Goal: Task Accomplishment & Management: Use online tool/utility

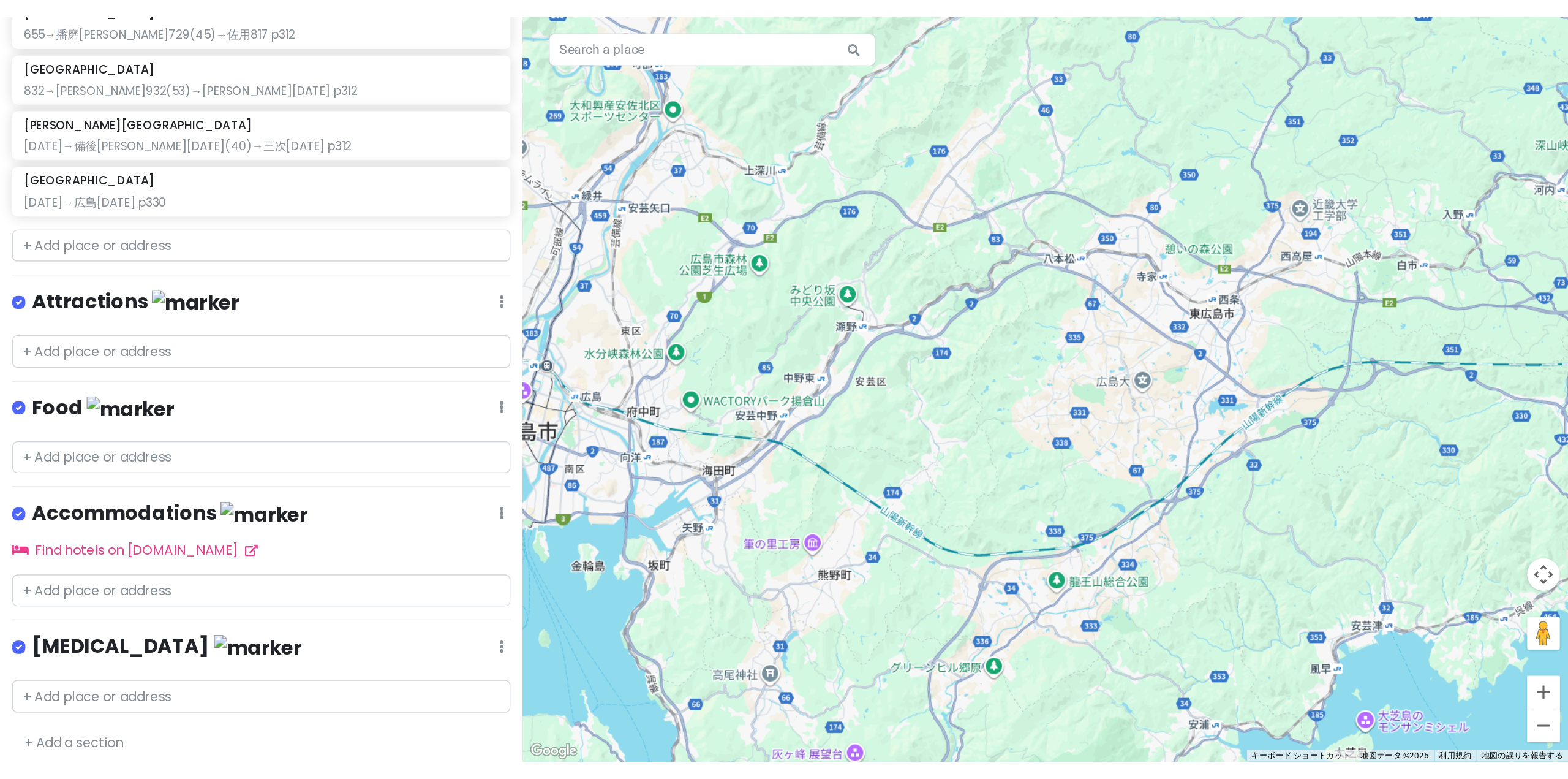
scroll to position [231, 0]
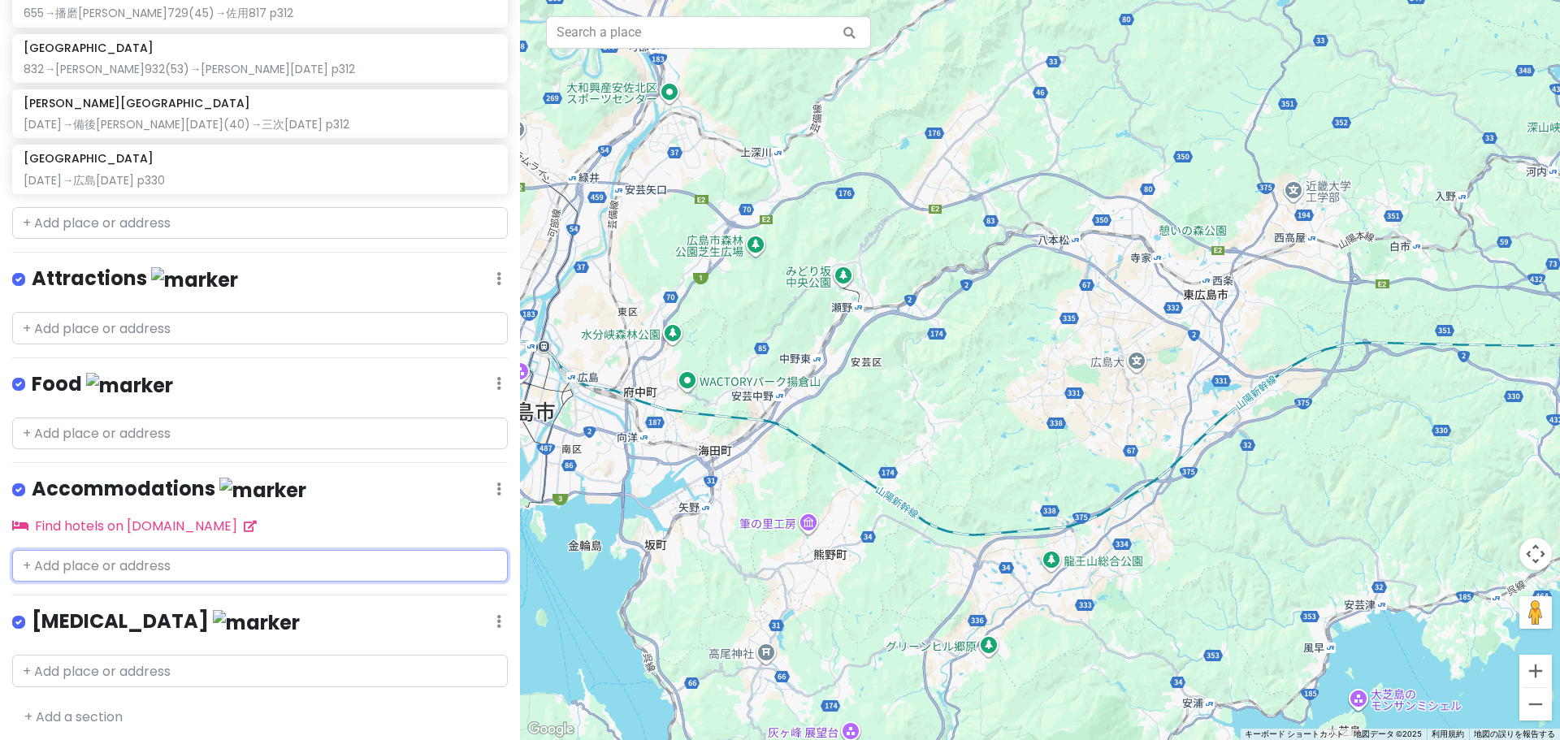
click at [139, 550] on input "text" at bounding box center [260, 566] width 496 height 33
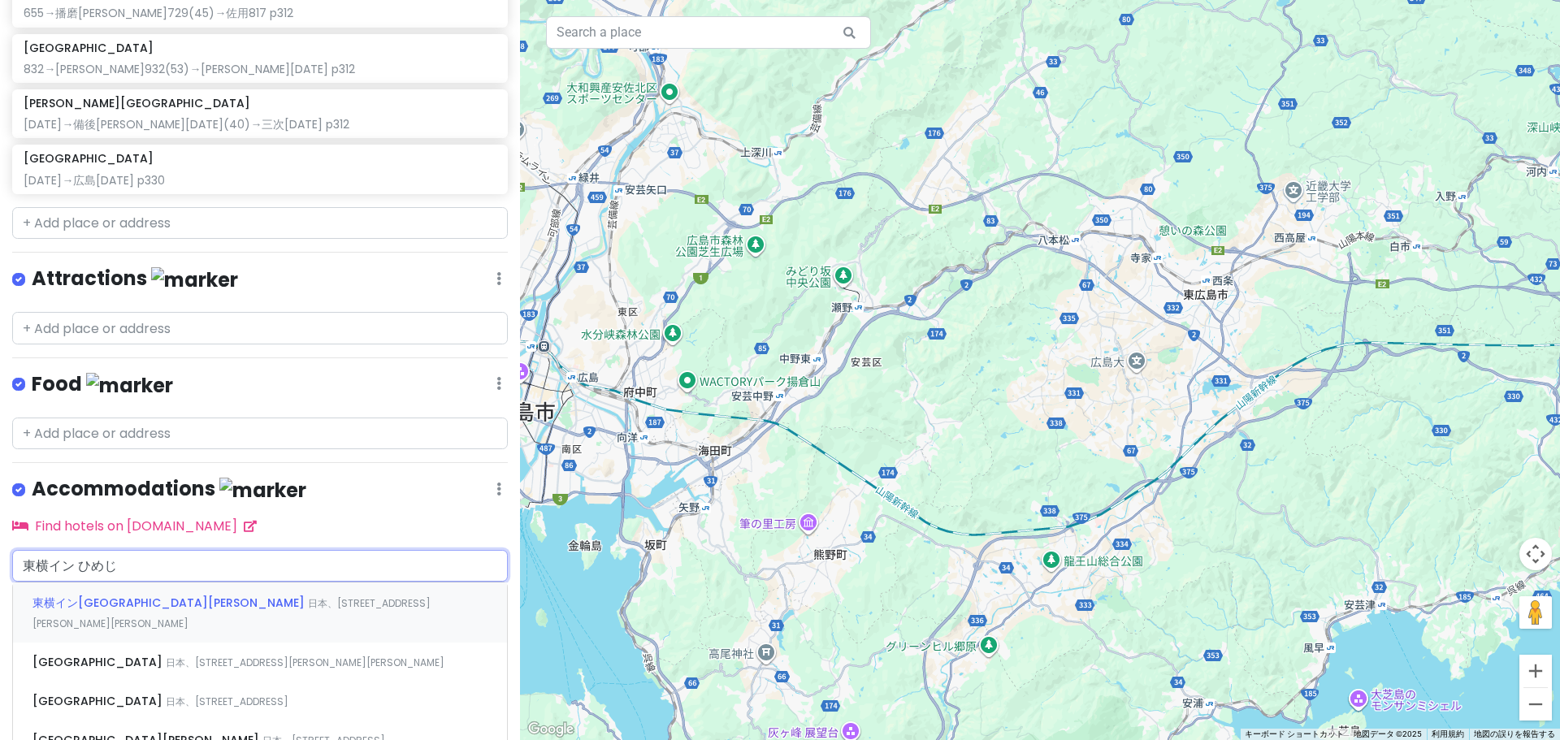
type input "東横イン 姫路"
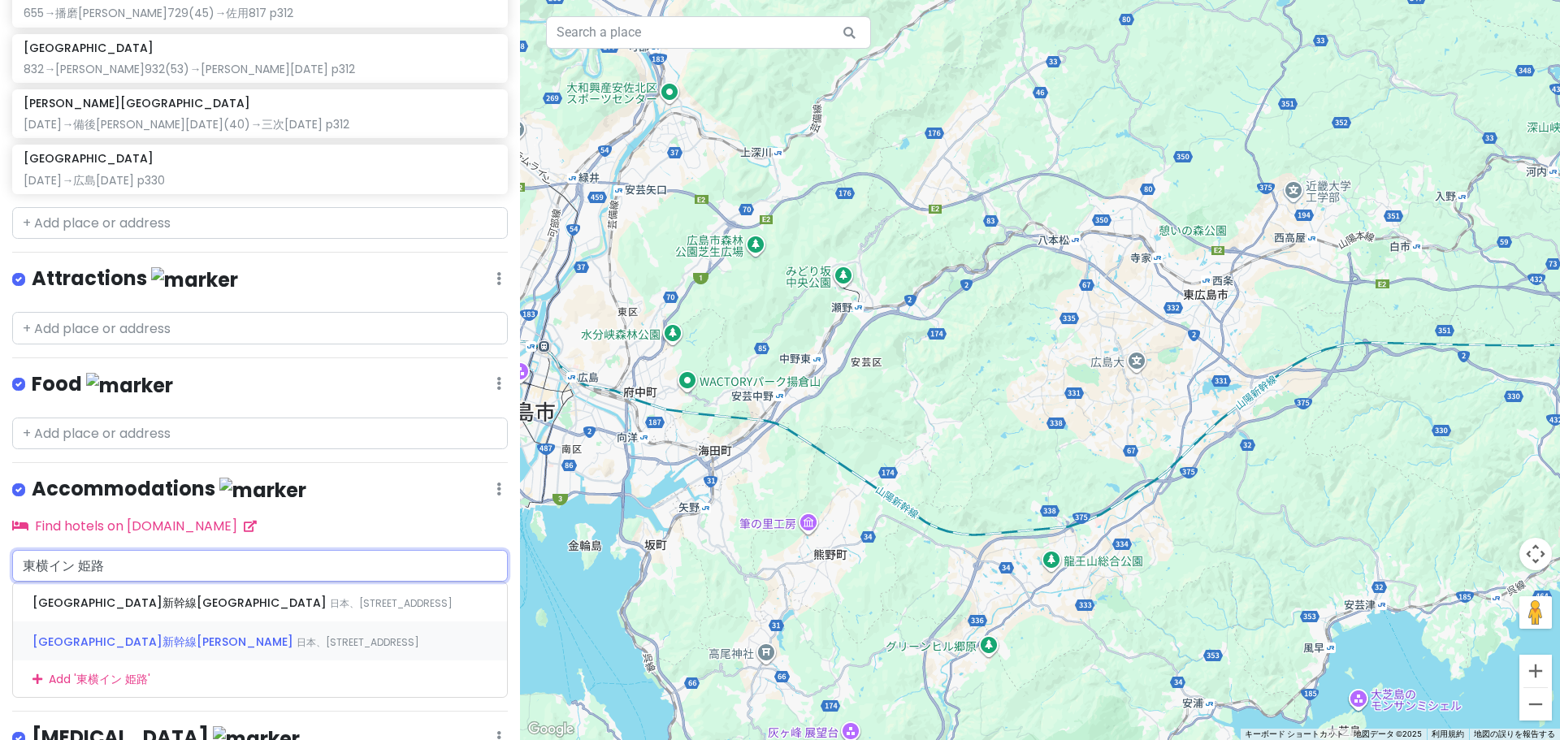
click at [178, 649] on div "[GEOGRAPHIC_DATA]新幹線[PERSON_NAME][GEOGRAPHIC_DATA]、[STREET_ADDRESS]" at bounding box center [260, 641] width 494 height 39
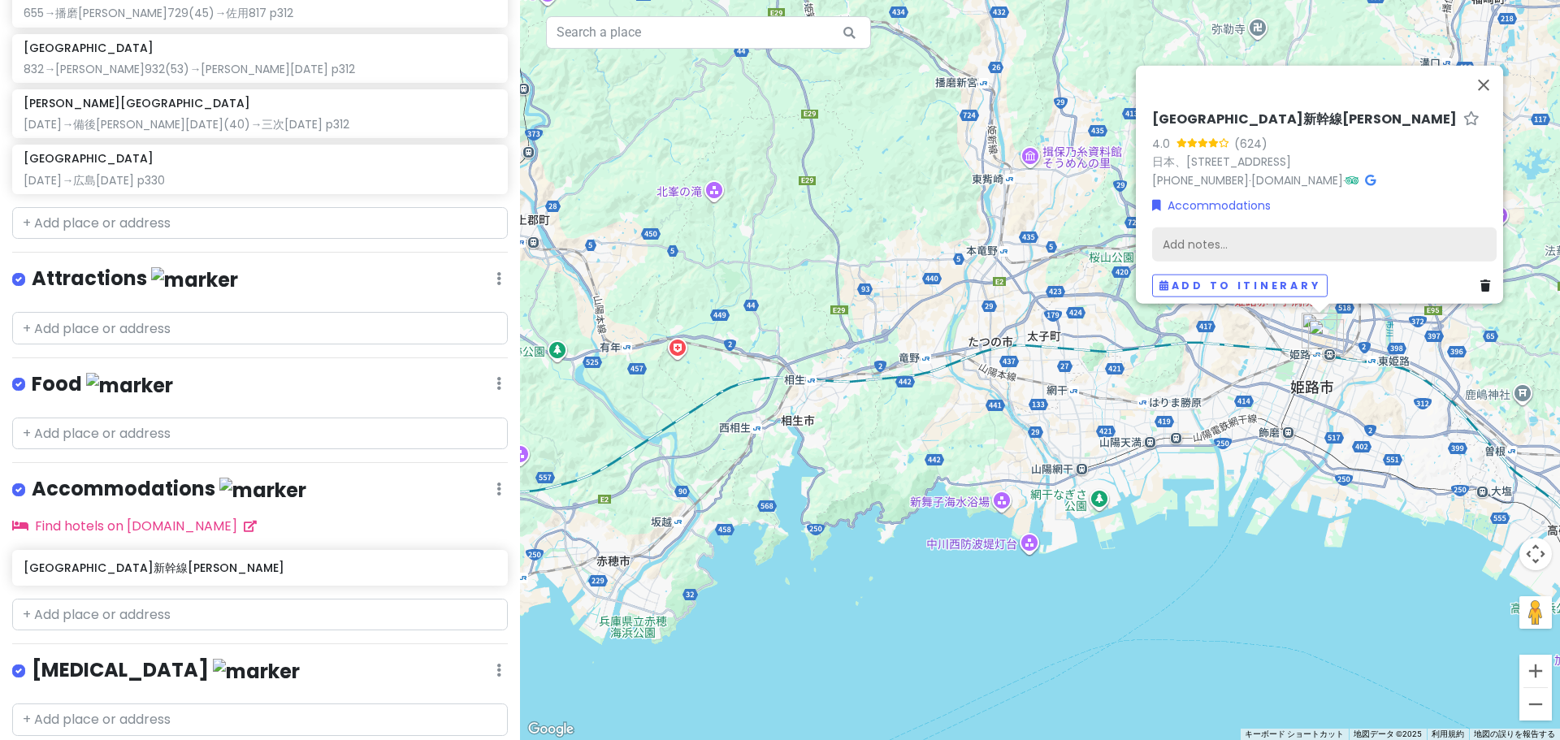
click at [1246, 243] on div "Add notes..." at bounding box center [1324, 244] width 345 height 34
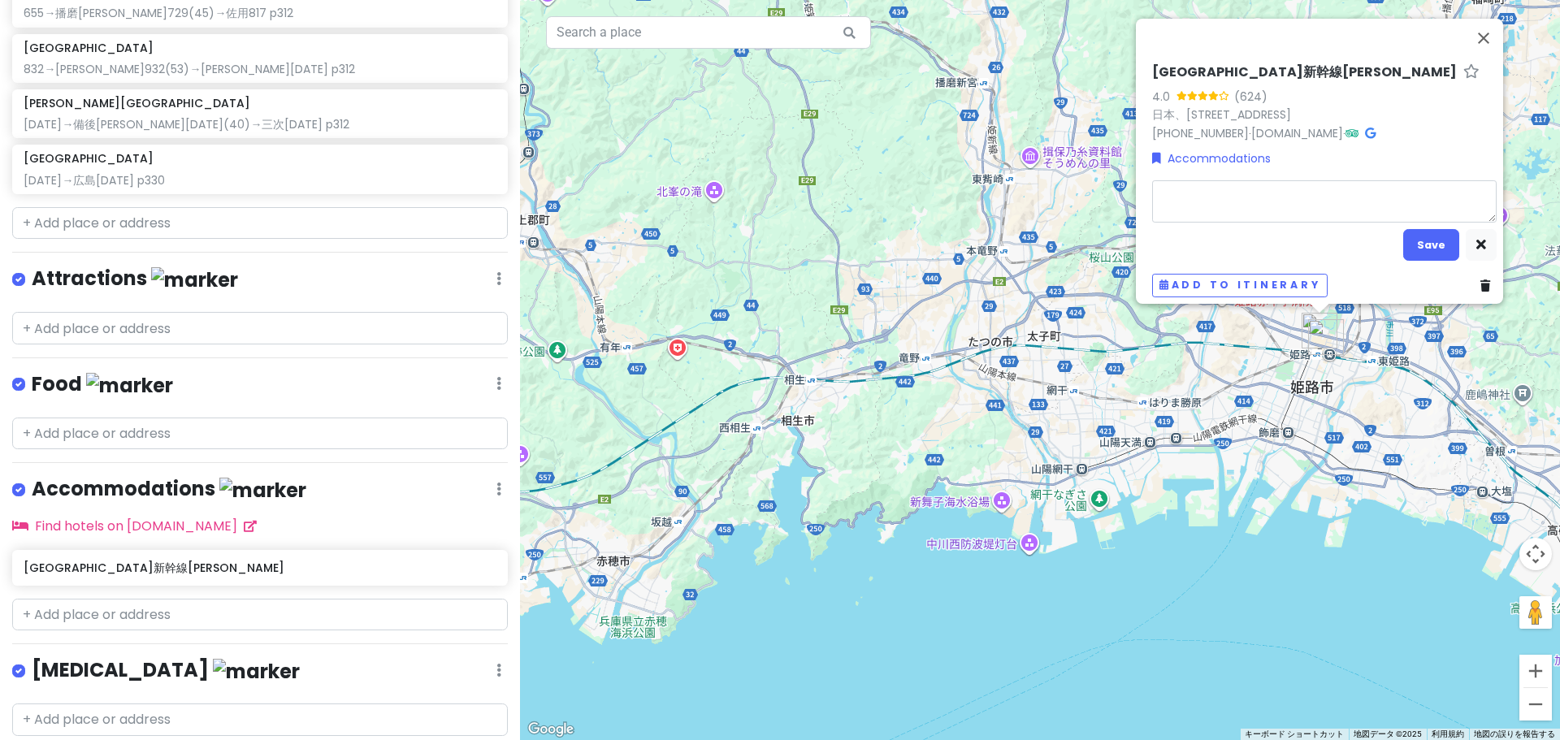
type textarea "x"
type textarea "2"
type textarea "x"
type textarea "20"
type textarea "x"
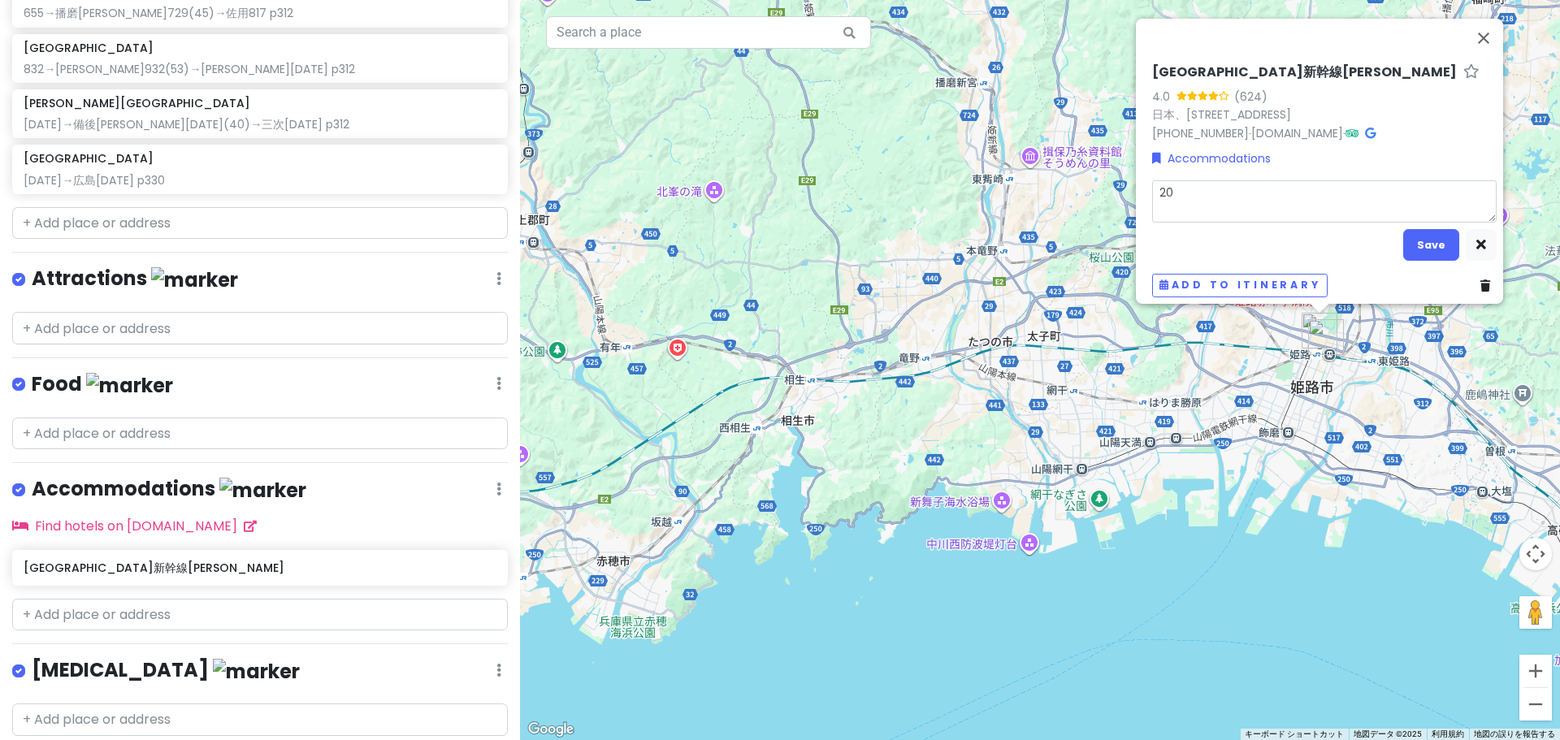
type textarea "20:"
type textarea "x"
type textarea "20:0"
type textarea "x"
type textarea "20:00"
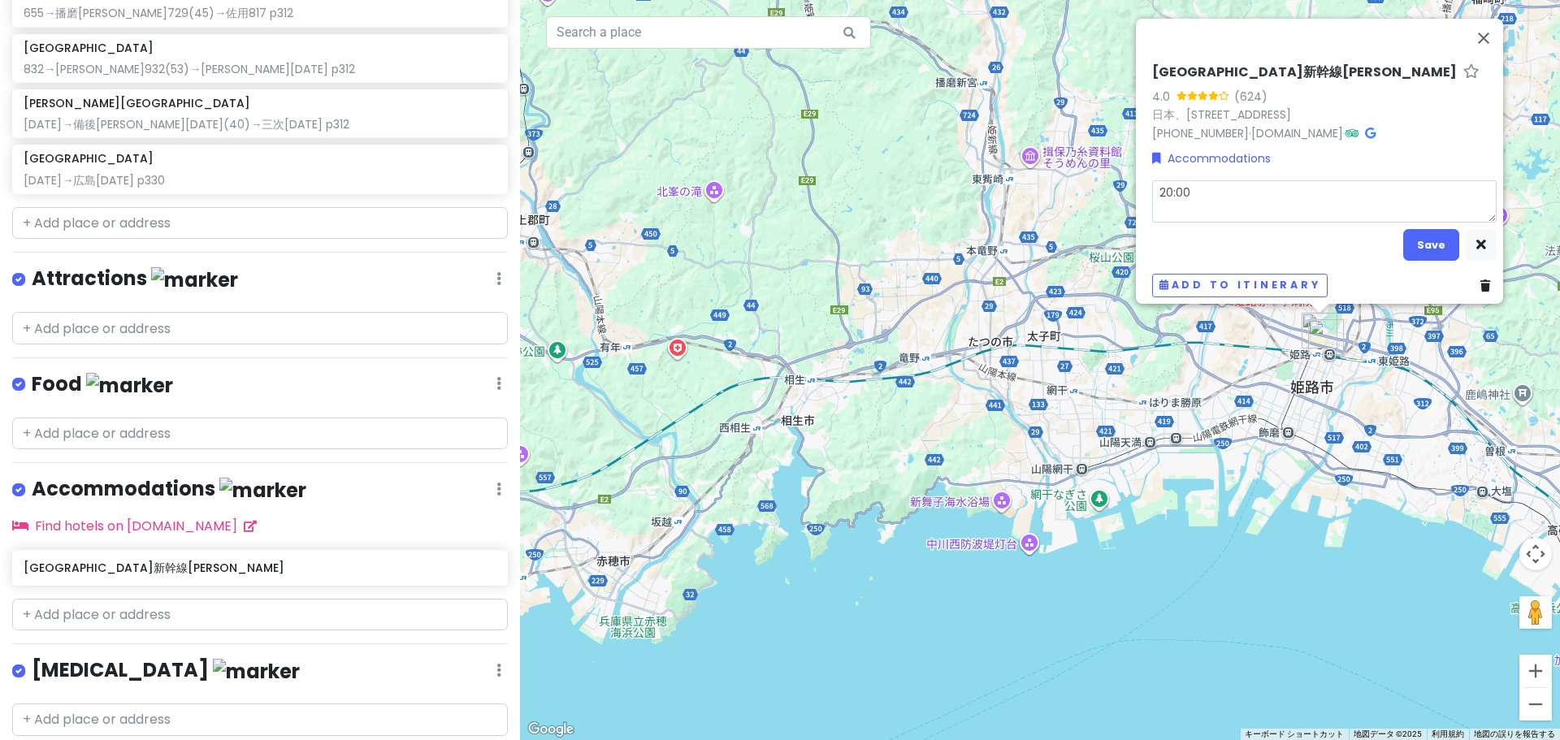
type textarea "x"
type textarea "ｂ20:00"
type textarea "x"
type textarea "べ20:00"
type textarea "x"
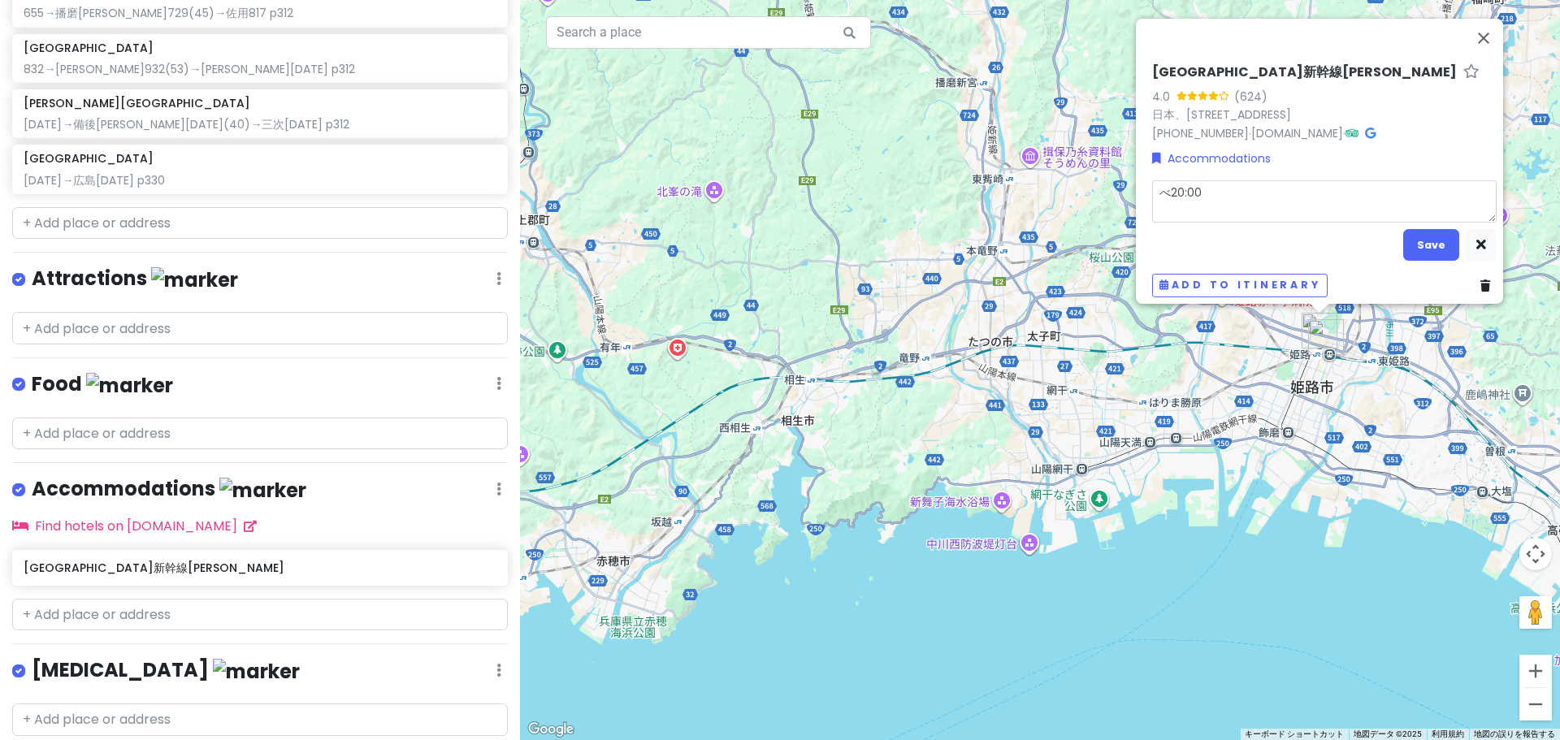
type textarea "べｒ20:00"
type textarea "x"
type textarea "べる20:00"
type textarea "x"
type textarea "ベル20:00"
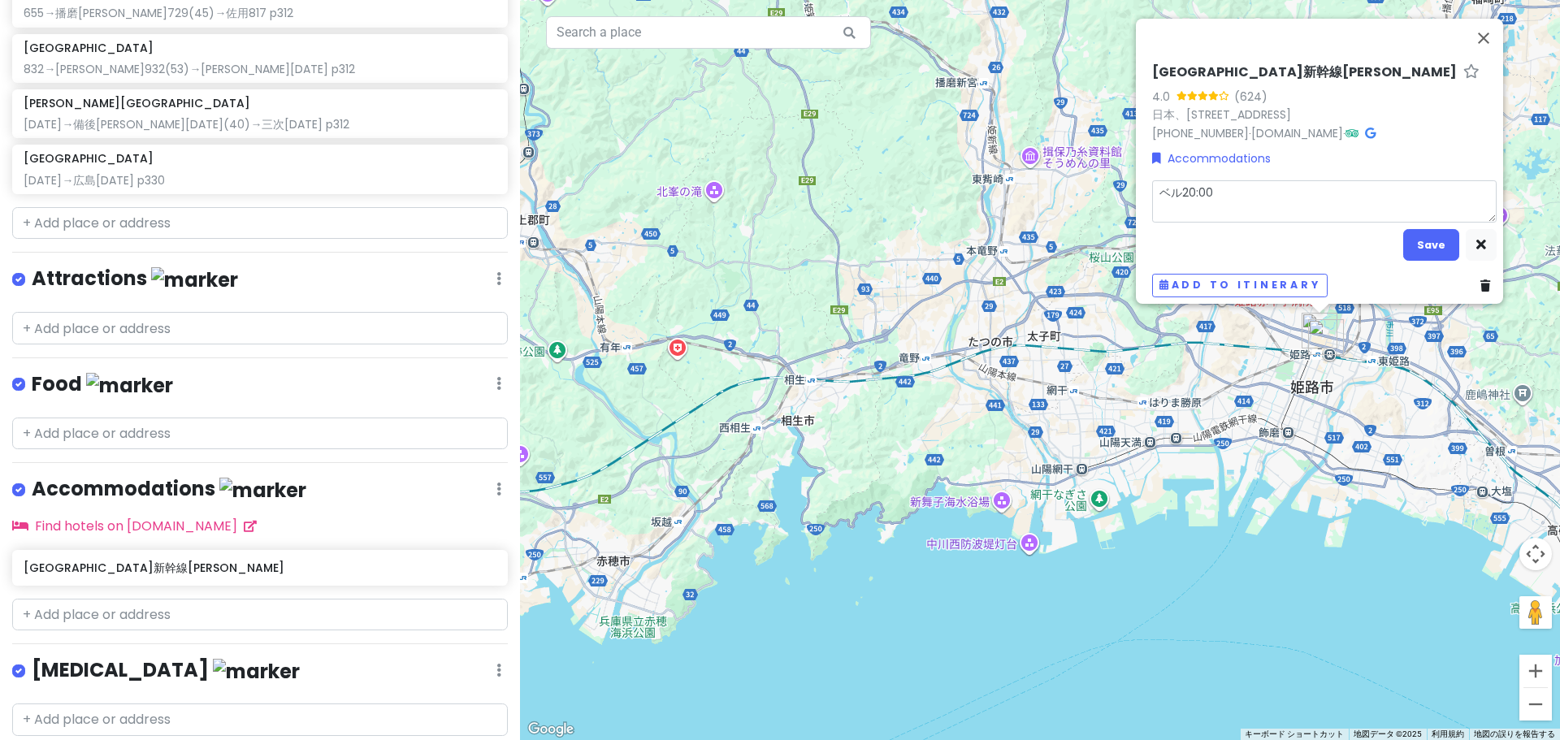
type textarea "x"
type textarea "べる20:00"
type textarea "x"
type textarea "辺留20:00"
type textarea "x"
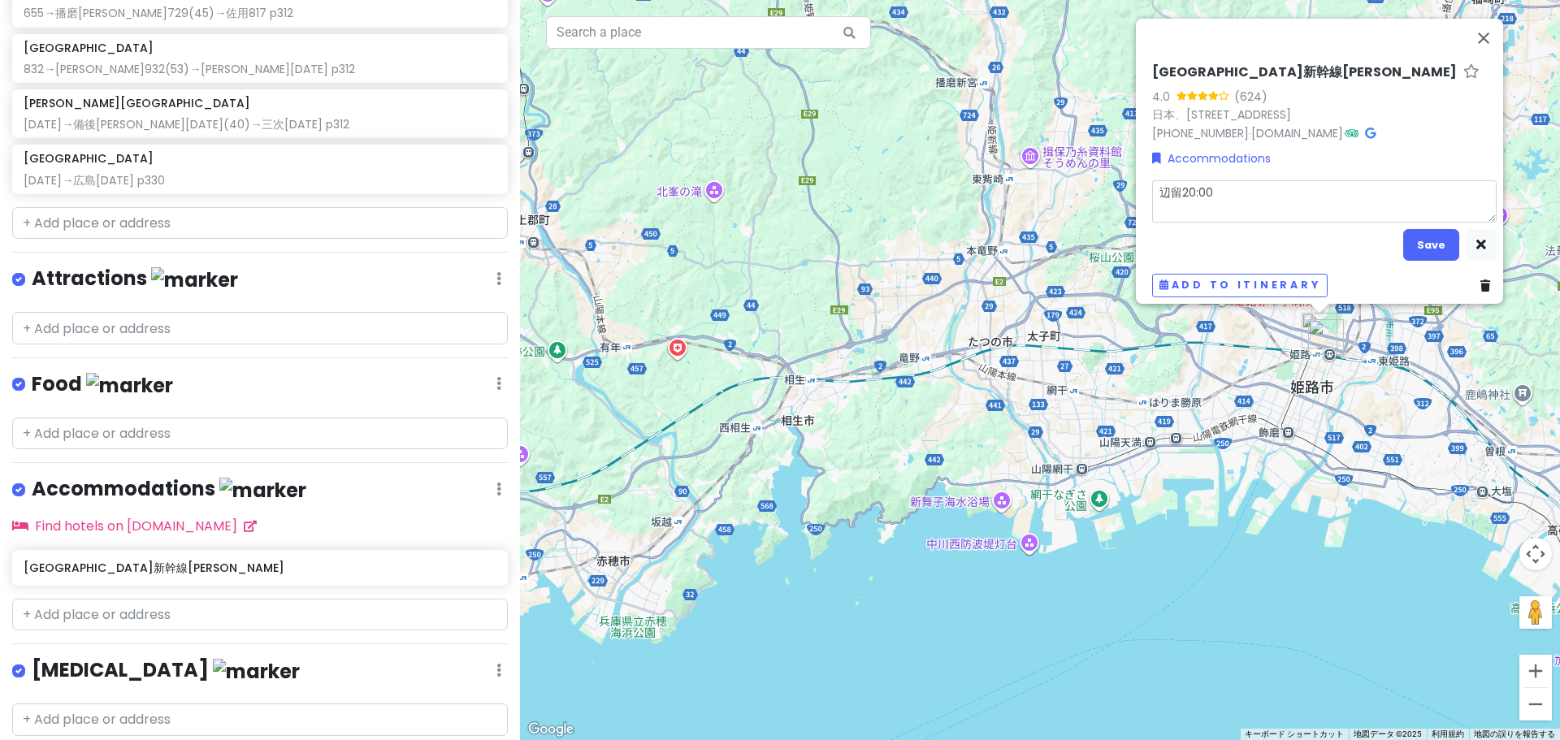
type textarea "🔔20:00"
type textarea "x"
type textarea "🛎️20:00"
type textarea "x"
type textarea "🛎️20:00"
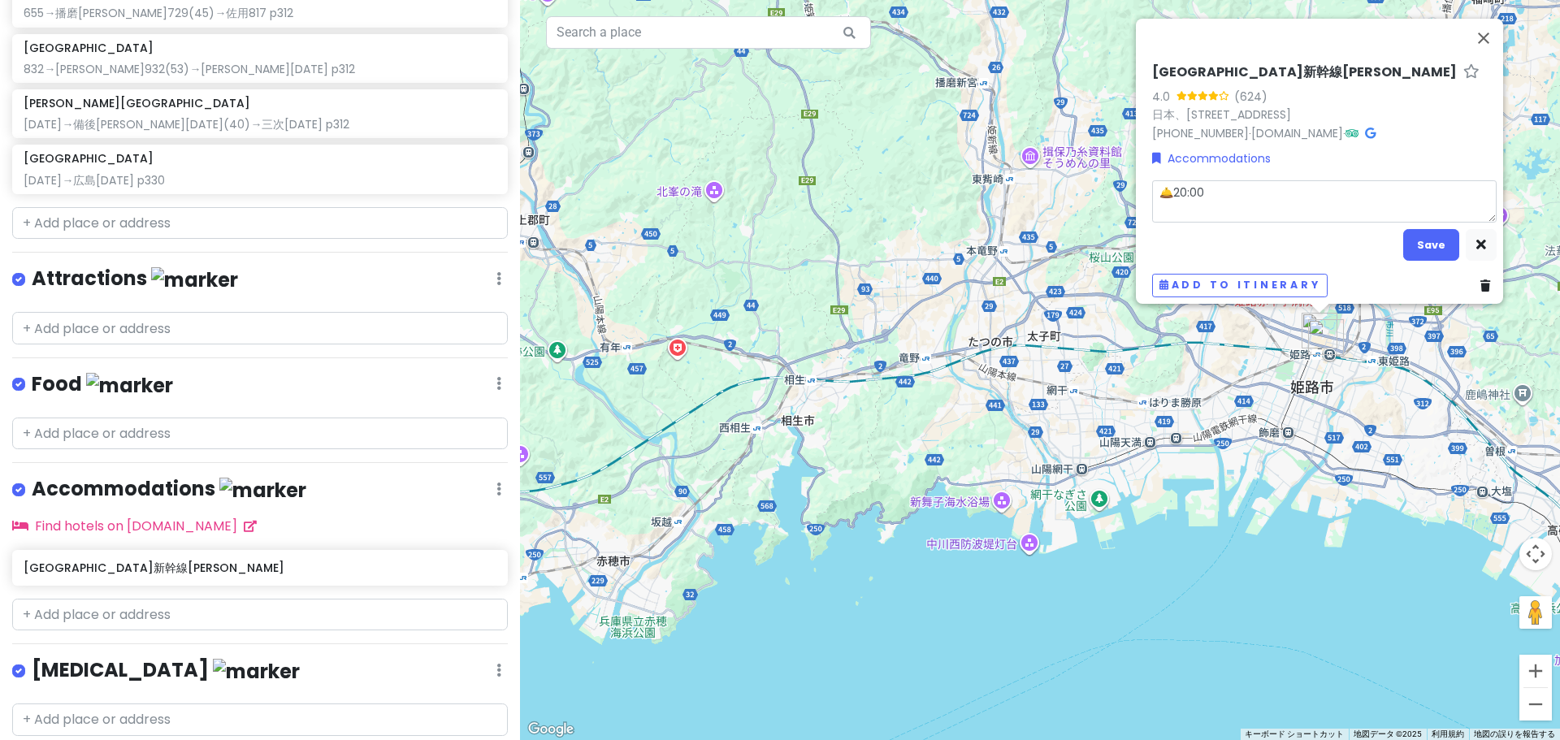
type textarea "x"
type textarea "🛎️20:00 ｓ"
type textarea "x"
type textarea "🛎️20:00 す"
type textarea "x"
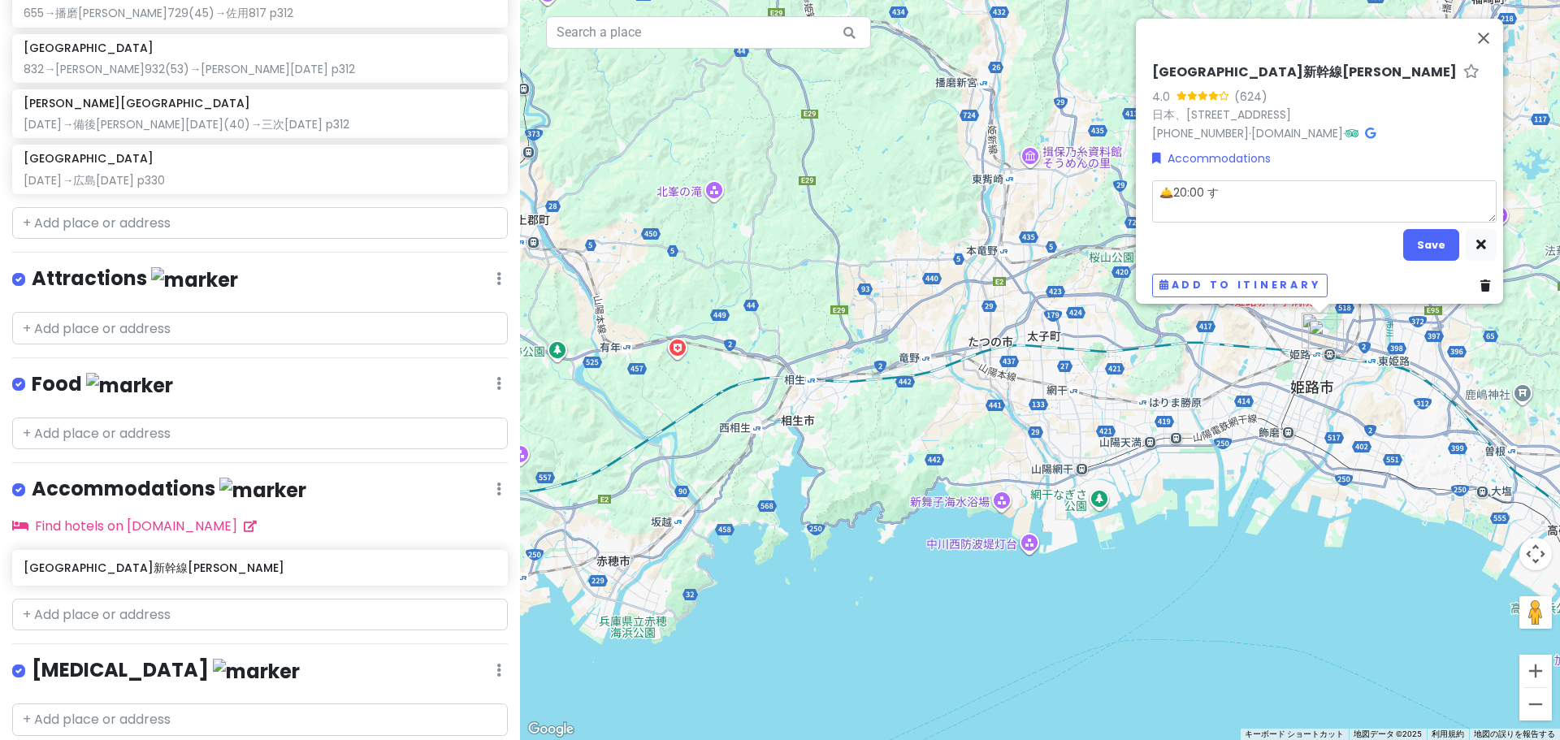
type textarea "🛎️20:00 すｄ"
type textarea "x"
type textarea "🛎️20:00 すど"
type textarea "x"
type textarea "🛎️20:00 すどｍ"
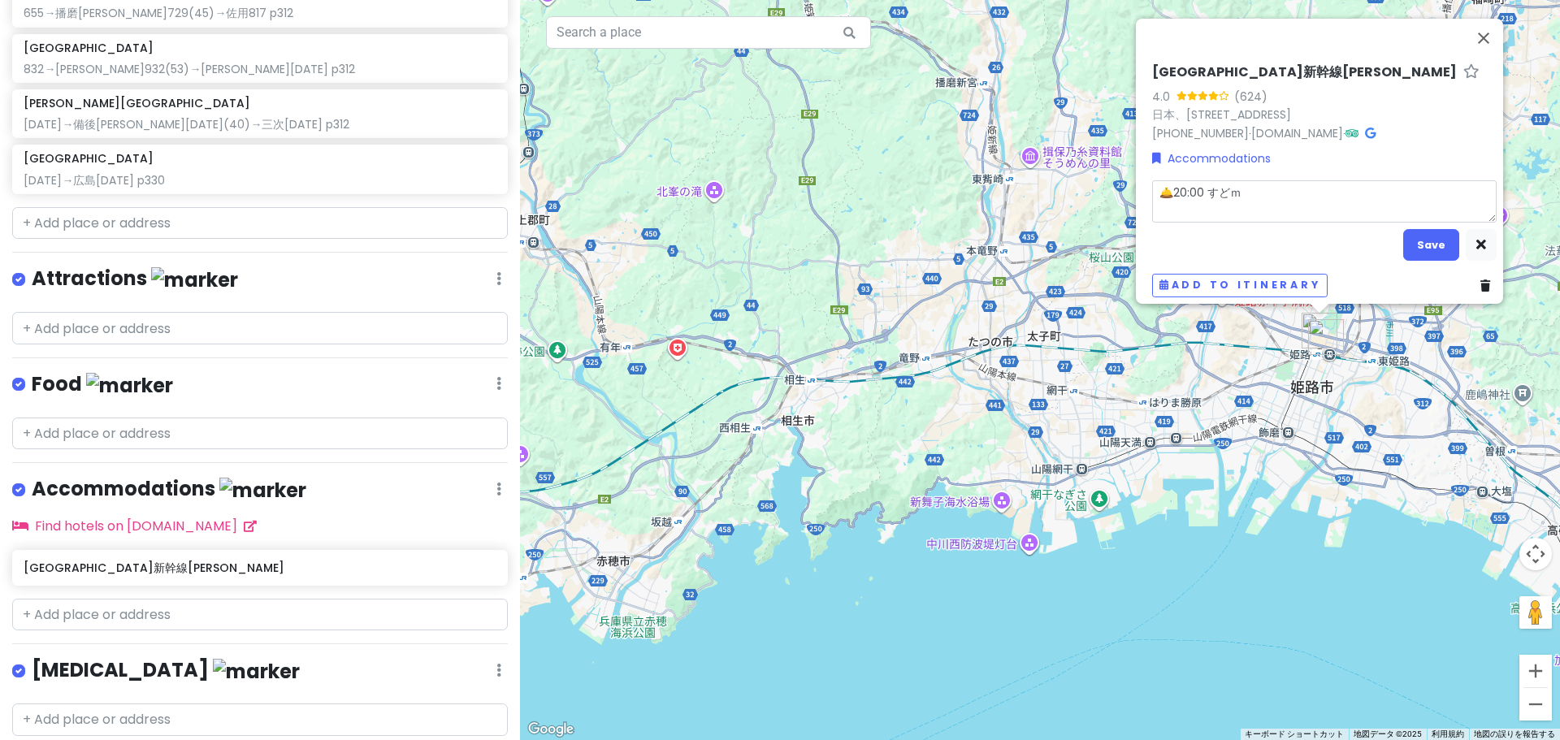
type textarea "x"
type textarea "🛎️20:00 すどま"
type textarea "x"
type textarea "🛎️20:00 すどまｒ"
type textarea "x"
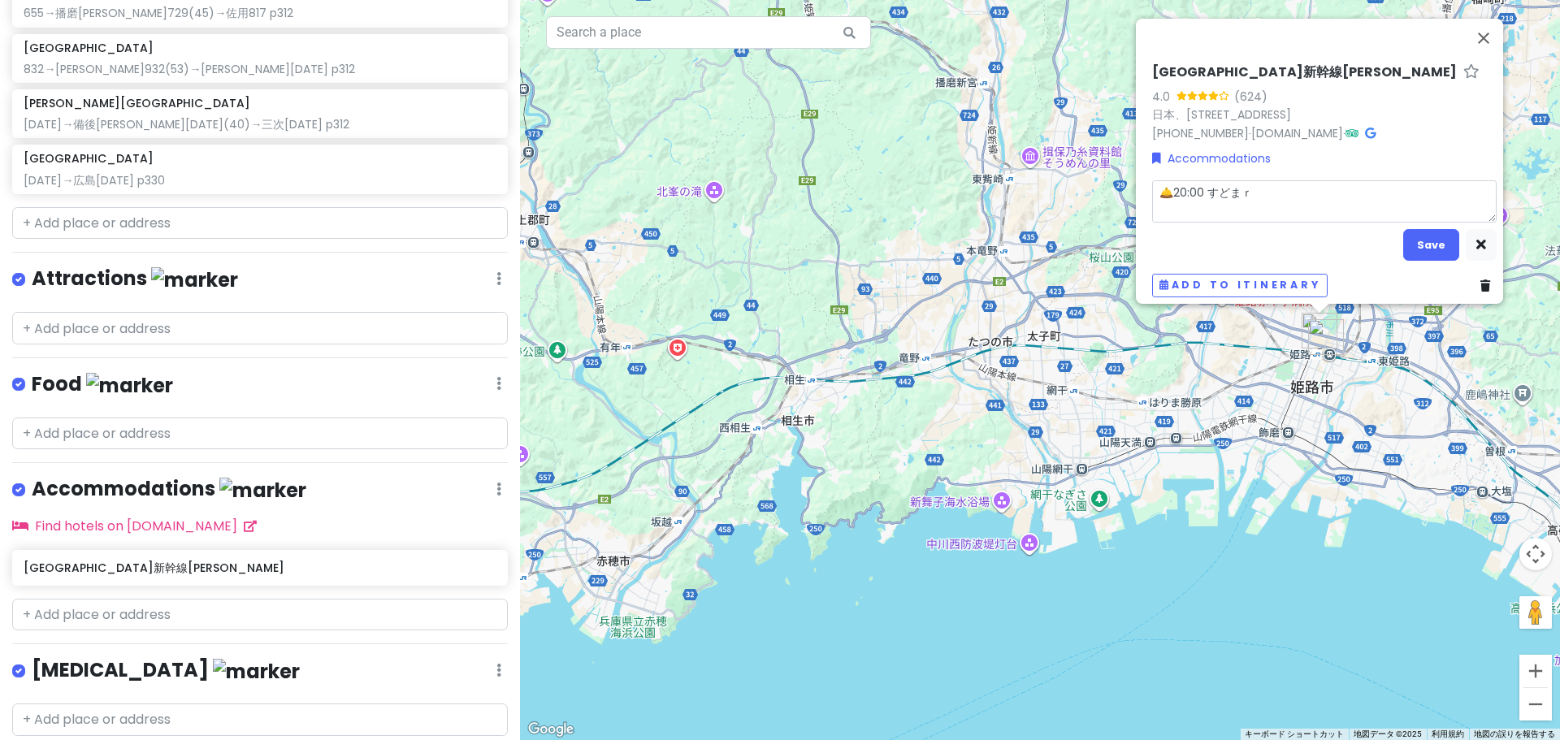
type textarea "🛎️20:00 すどまり"
type textarea "x"
type textarea "🛎️20:00 素泊まり"
click at [1433, 236] on button "Save" at bounding box center [1431, 245] width 56 height 32
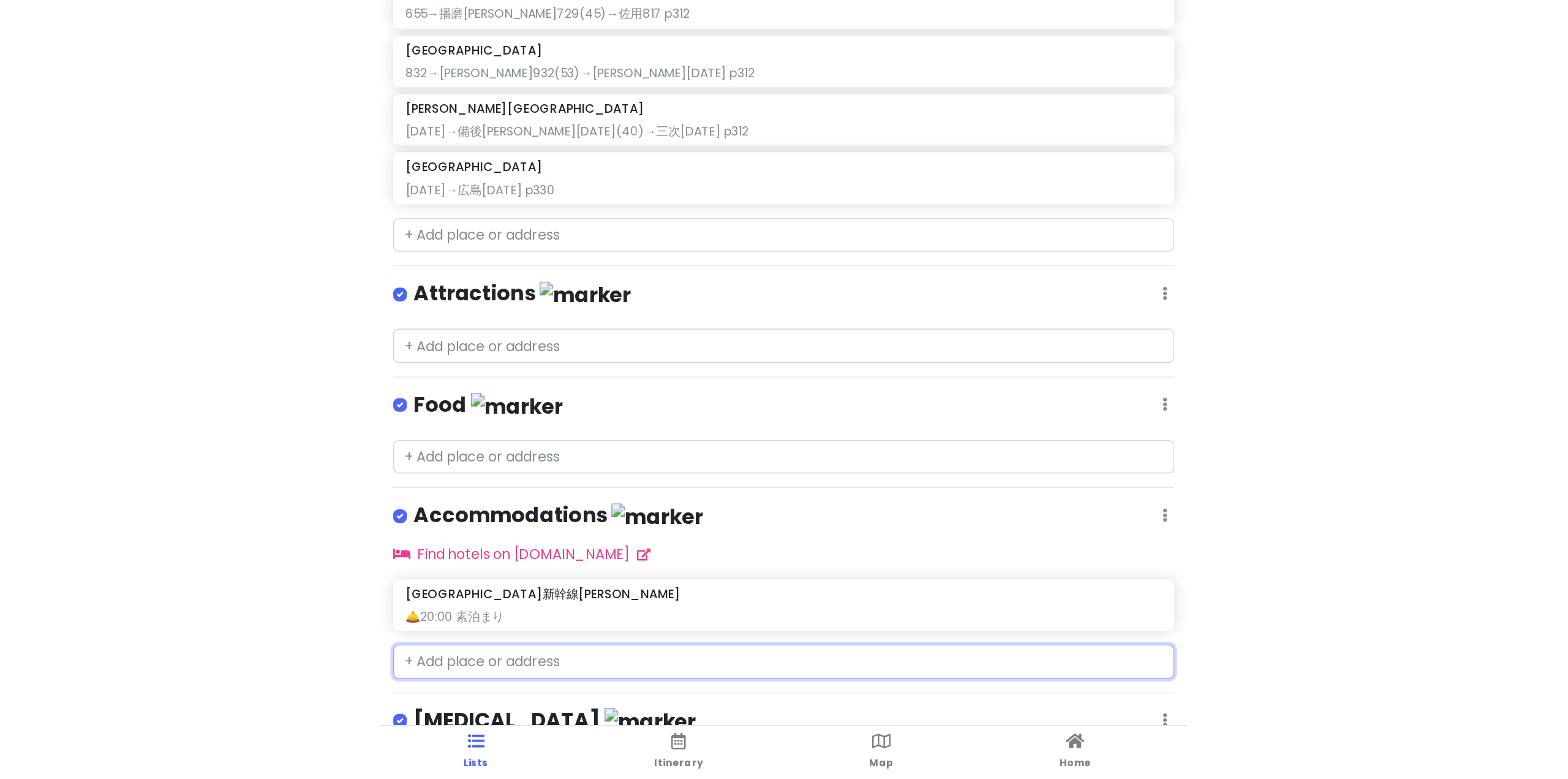
scroll to position [57, 0]
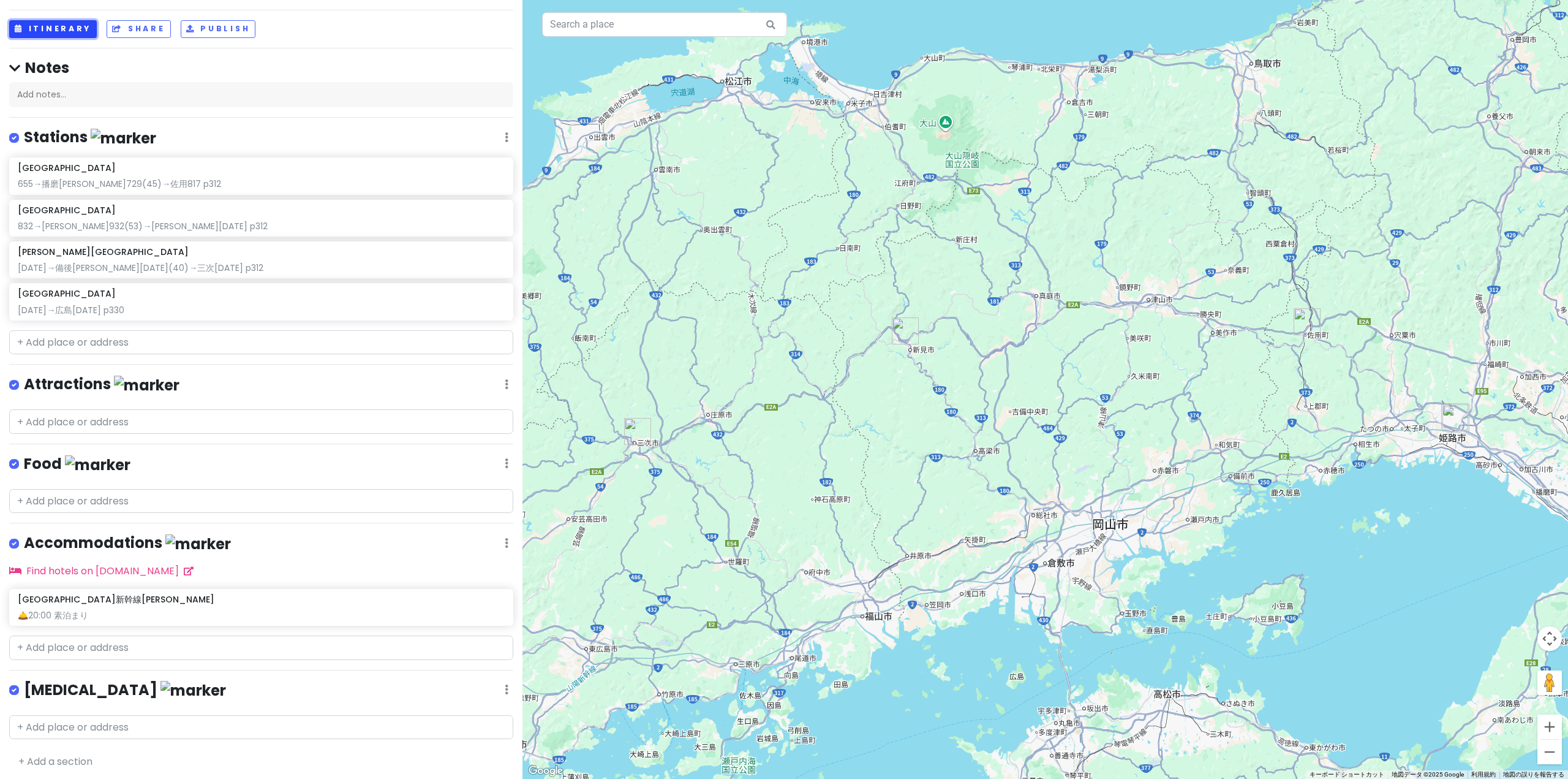
click at [79, 31] on button "Itinerary" at bounding box center [53, 29] width 87 height 18
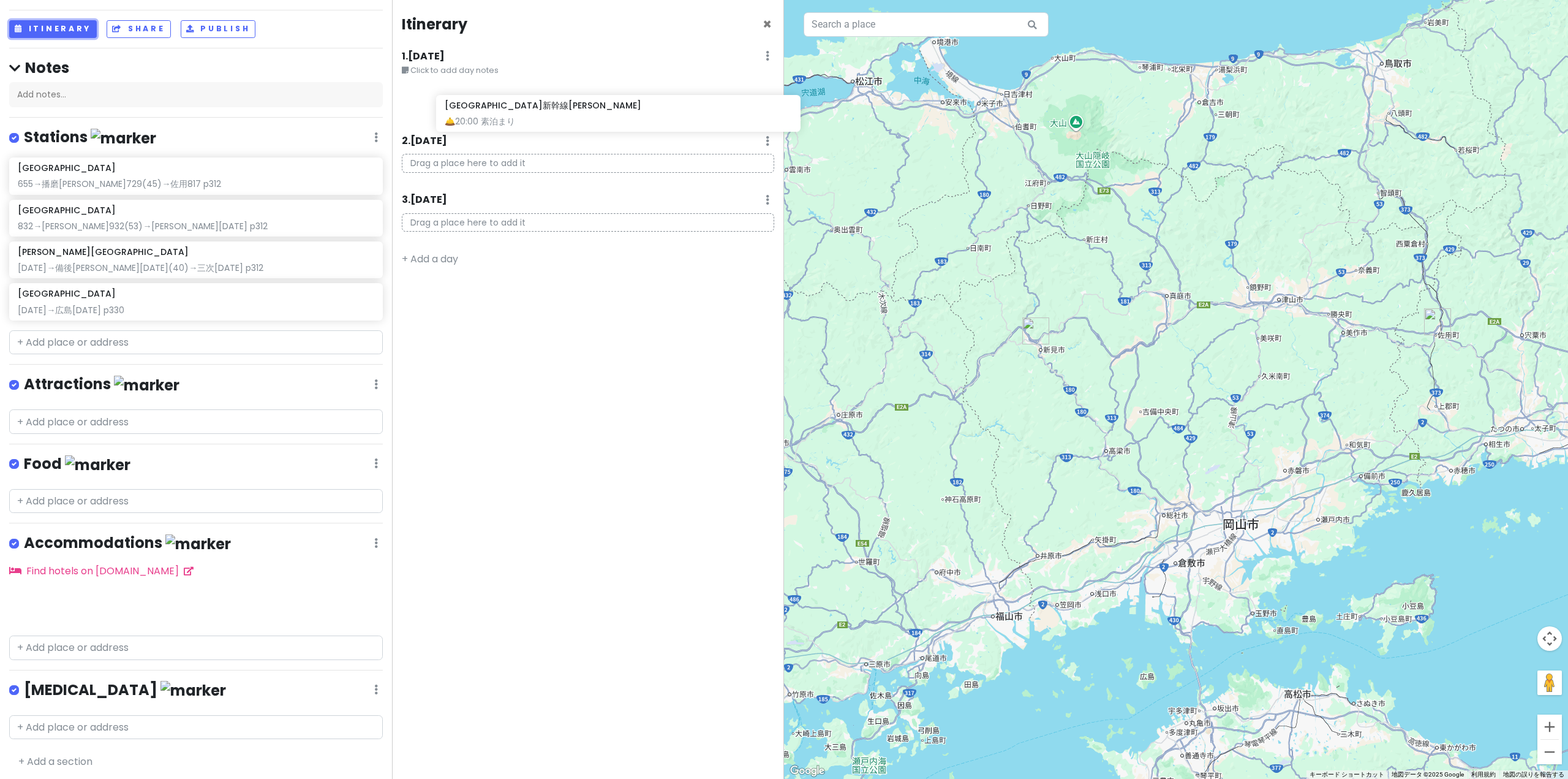
drag, startPoint x: 150, startPoint y: 607, endPoint x: 577, endPoint y: 117, distance: 649.9
click at [577, 117] on div "乗り鉄旅行 Private Change Dates Make a Copy Delete Trip Go Pro ⚡️ Give Feedback 💡 Su…" at bounding box center [784, 389] width 1568 height 779
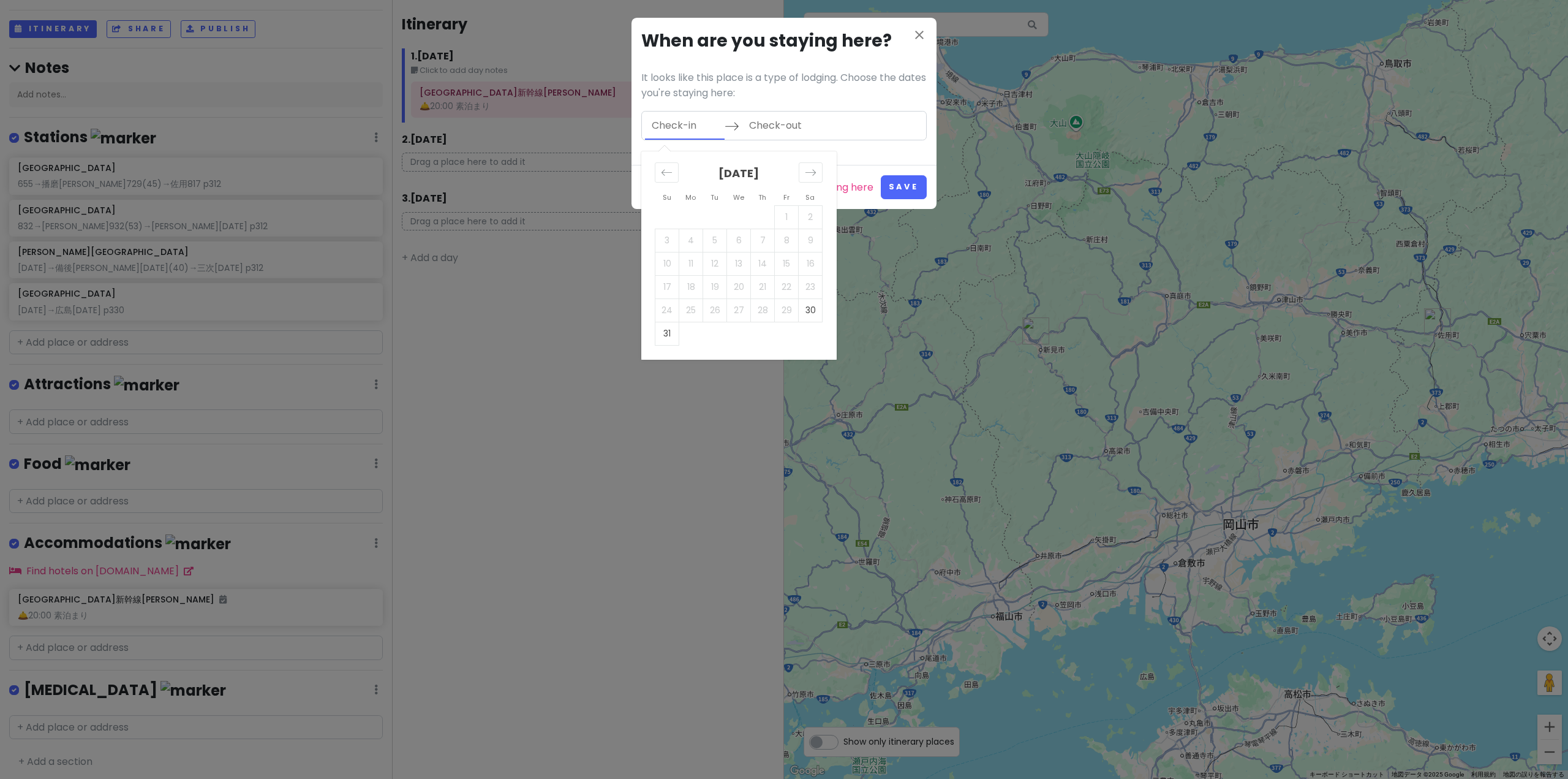
click at [653, 120] on input "Check-in" at bounding box center [685, 125] width 80 height 28
click at [812, 312] on td "30" at bounding box center [811, 310] width 24 height 23
type input "[DATE]"
click at [660, 343] on td "31" at bounding box center [668, 333] width 24 height 23
type input "[DATE]"
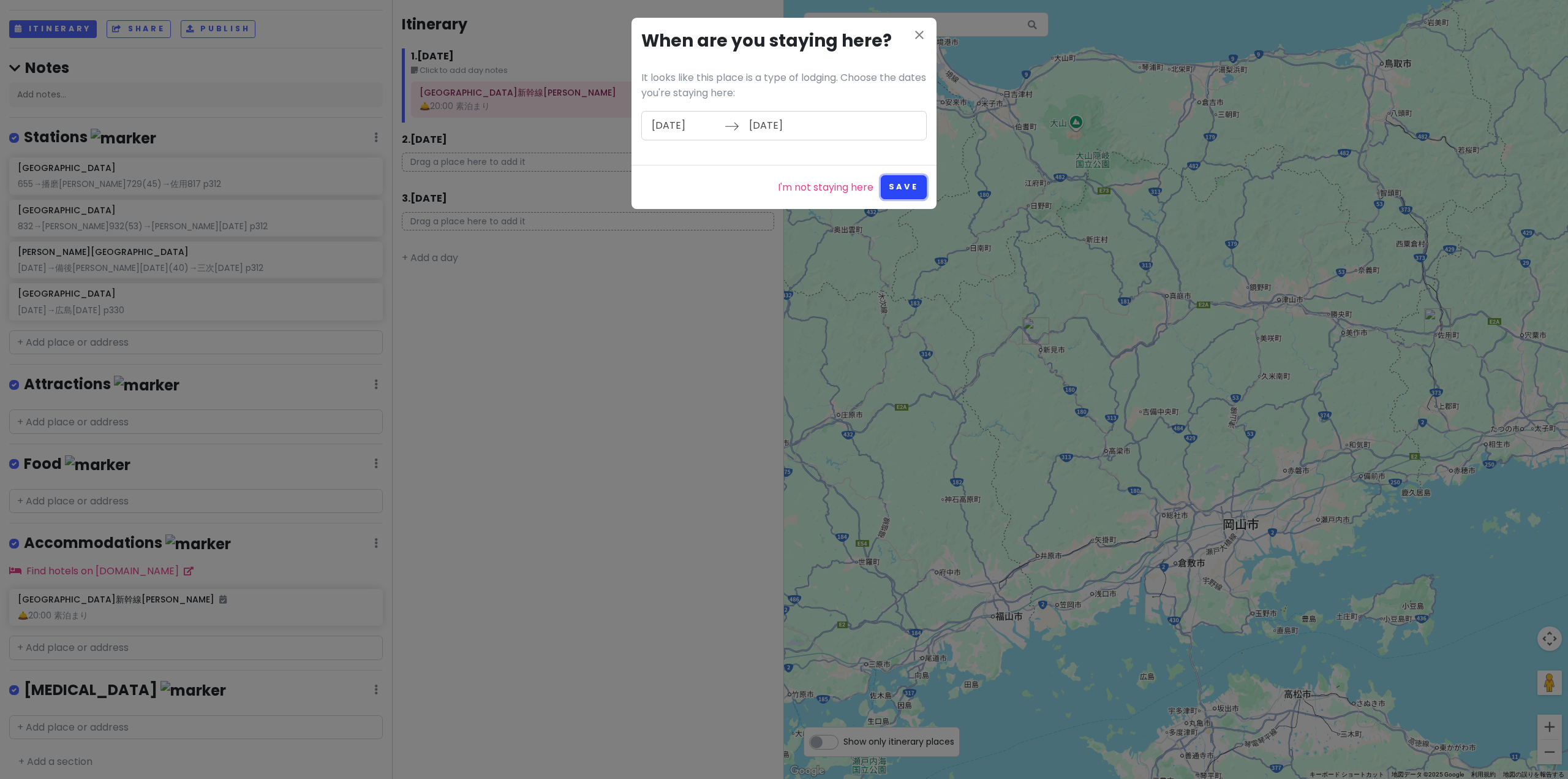
click at [906, 186] on button "Save" at bounding box center [904, 187] width 46 height 24
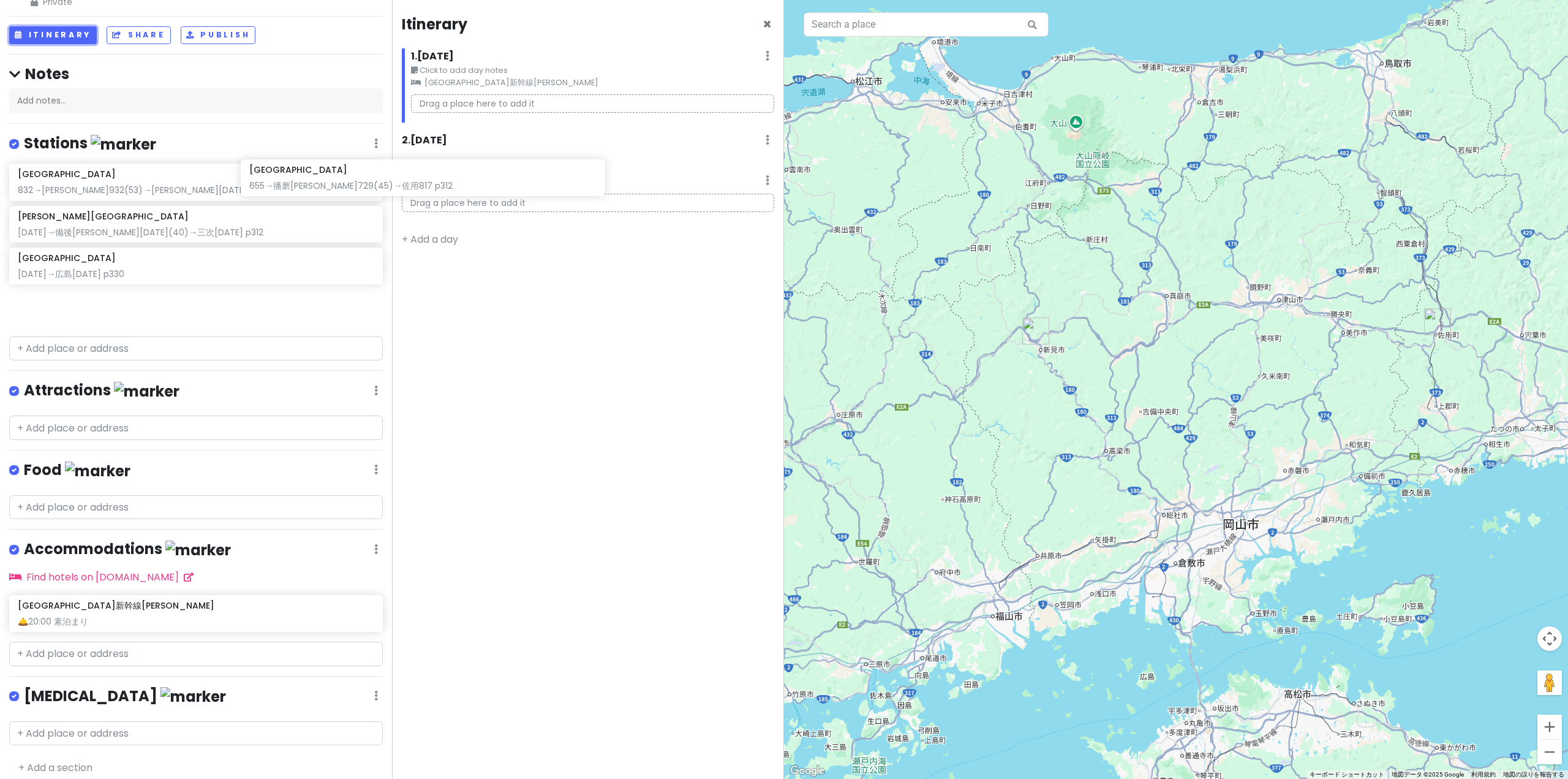
scroll to position [48, 0]
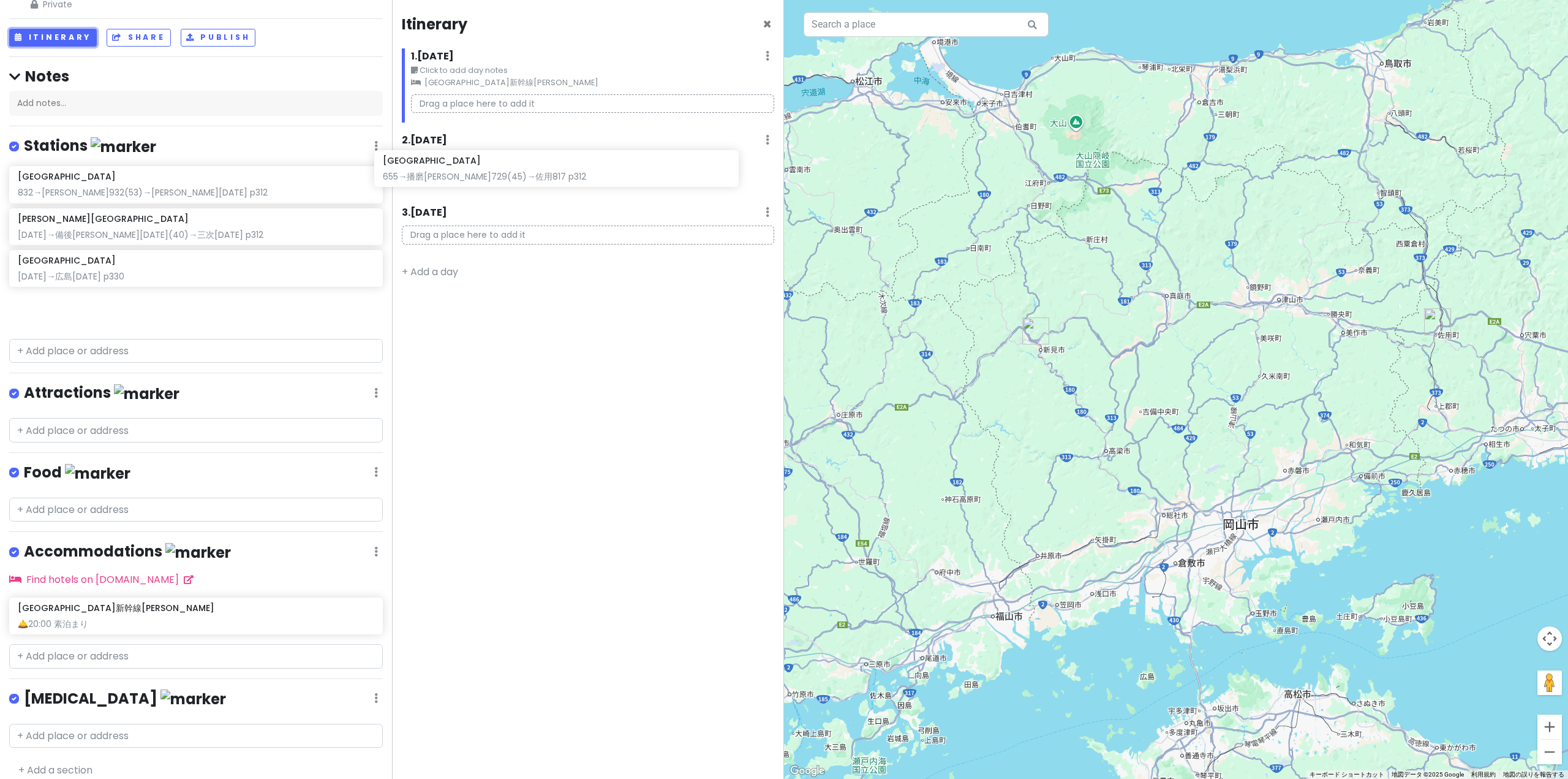
drag, startPoint x: 255, startPoint y: 178, endPoint x: 620, endPoint y: 172, distance: 365.0
click at [620, 172] on div "乗り鉄旅行 Private Change Dates Make a Copy Delete Trip Go Pro ⚡️ Give Feedback 💡 Su…" at bounding box center [784, 389] width 1568 height 779
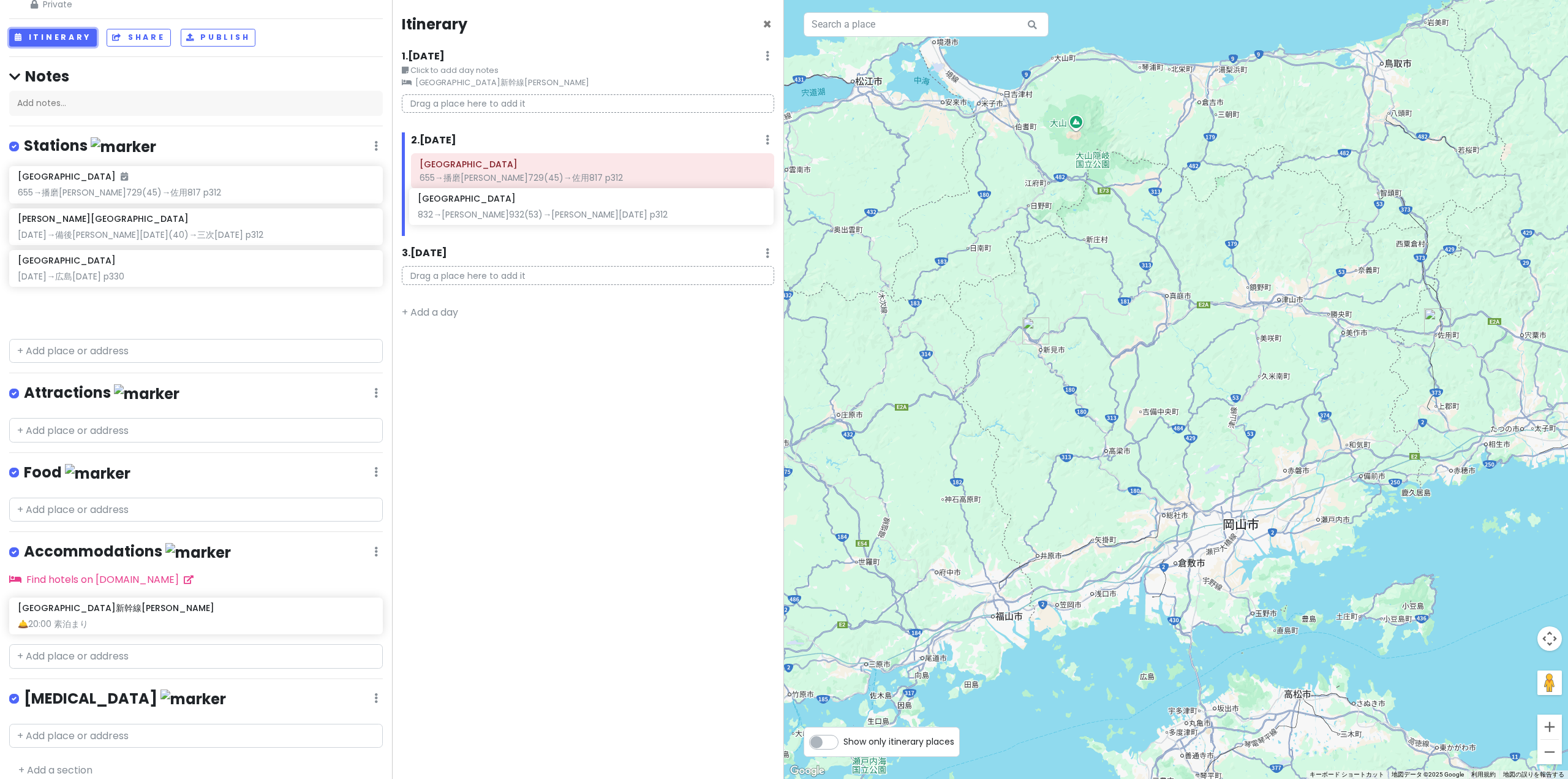
drag, startPoint x: 164, startPoint y: 231, endPoint x: 564, endPoint y: 211, distance: 400.5
click at [564, 211] on div "乗り鉄旅行 Private Change Dates Make a Copy Delete Trip Go Pro ⚡️ Give Feedback 💡 Su…" at bounding box center [784, 389] width 1568 height 779
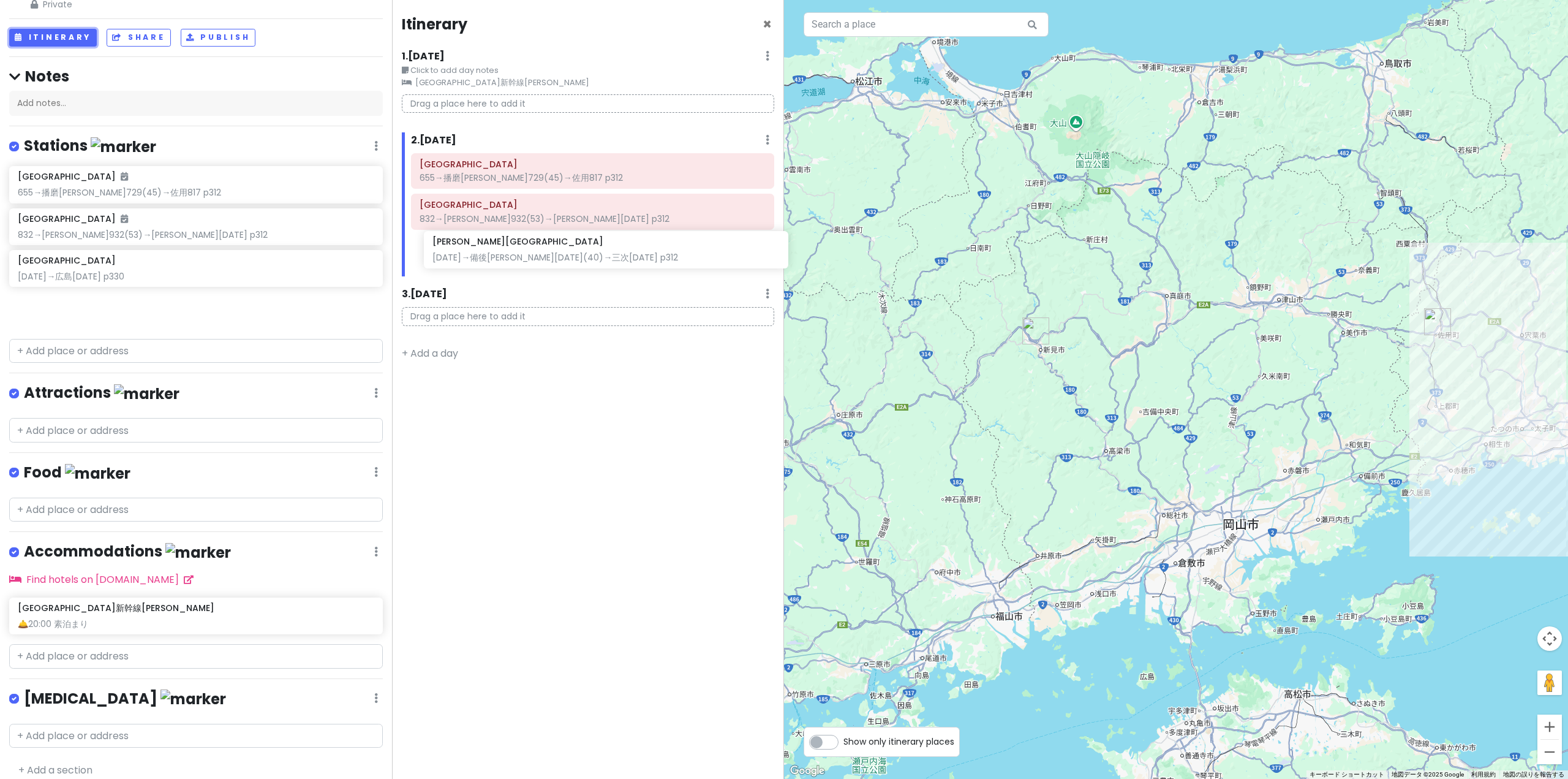
drag, startPoint x: 184, startPoint y: 271, endPoint x: 599, endPoint y: 253, distance: 415.4
click at [599, 253] on div "乗り鉄旅行 Private Change Dates Make a Copy Delete Trip Go Pro ⚡️ Give Feedback 💡 Su…" at bounding box center [784, 389] width 1568 height 779
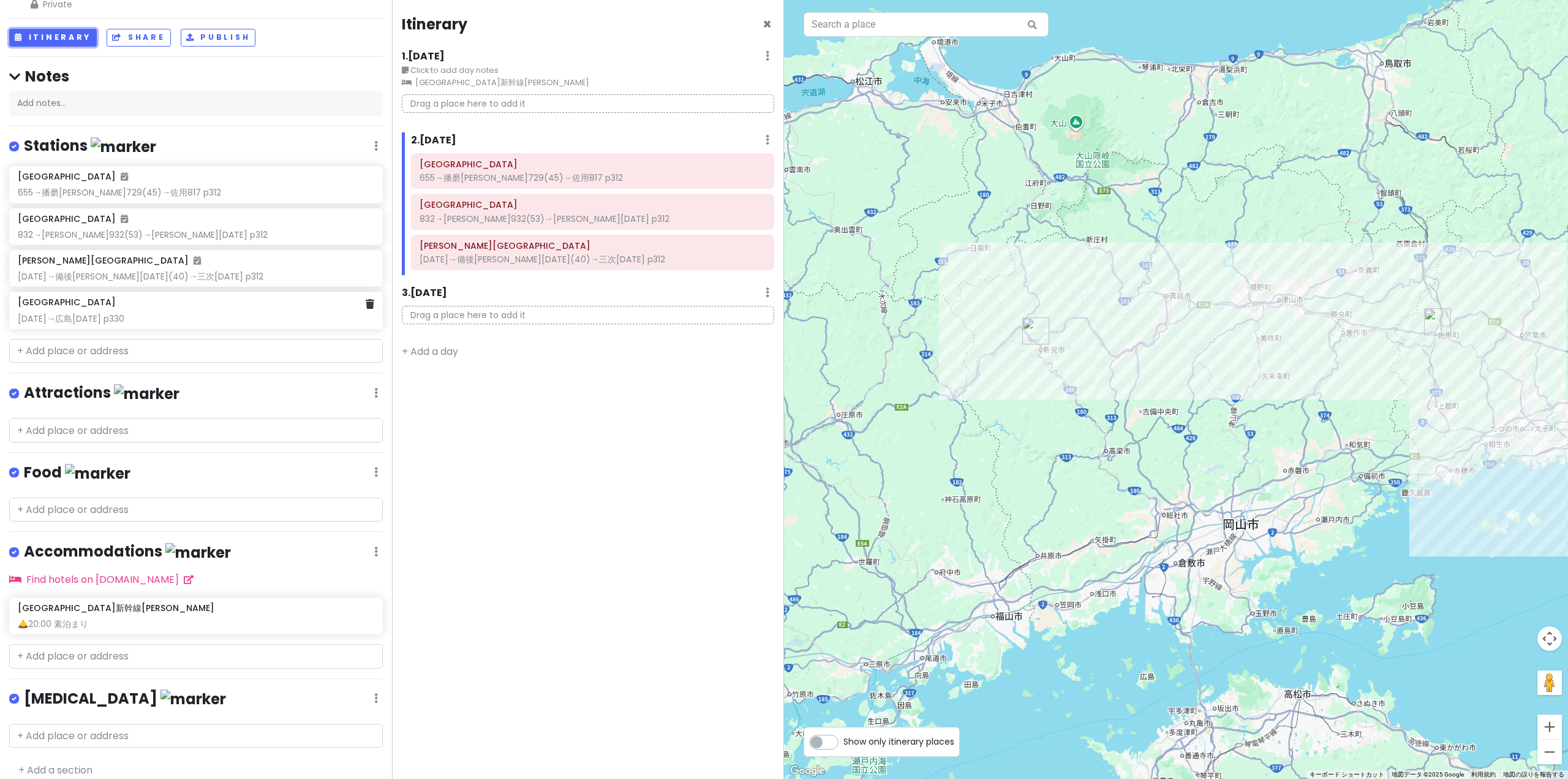
click at [165, 305] on div "[GEOGRAPHIC_DATA]" at bounding box center [196, 302] width 356 height 11
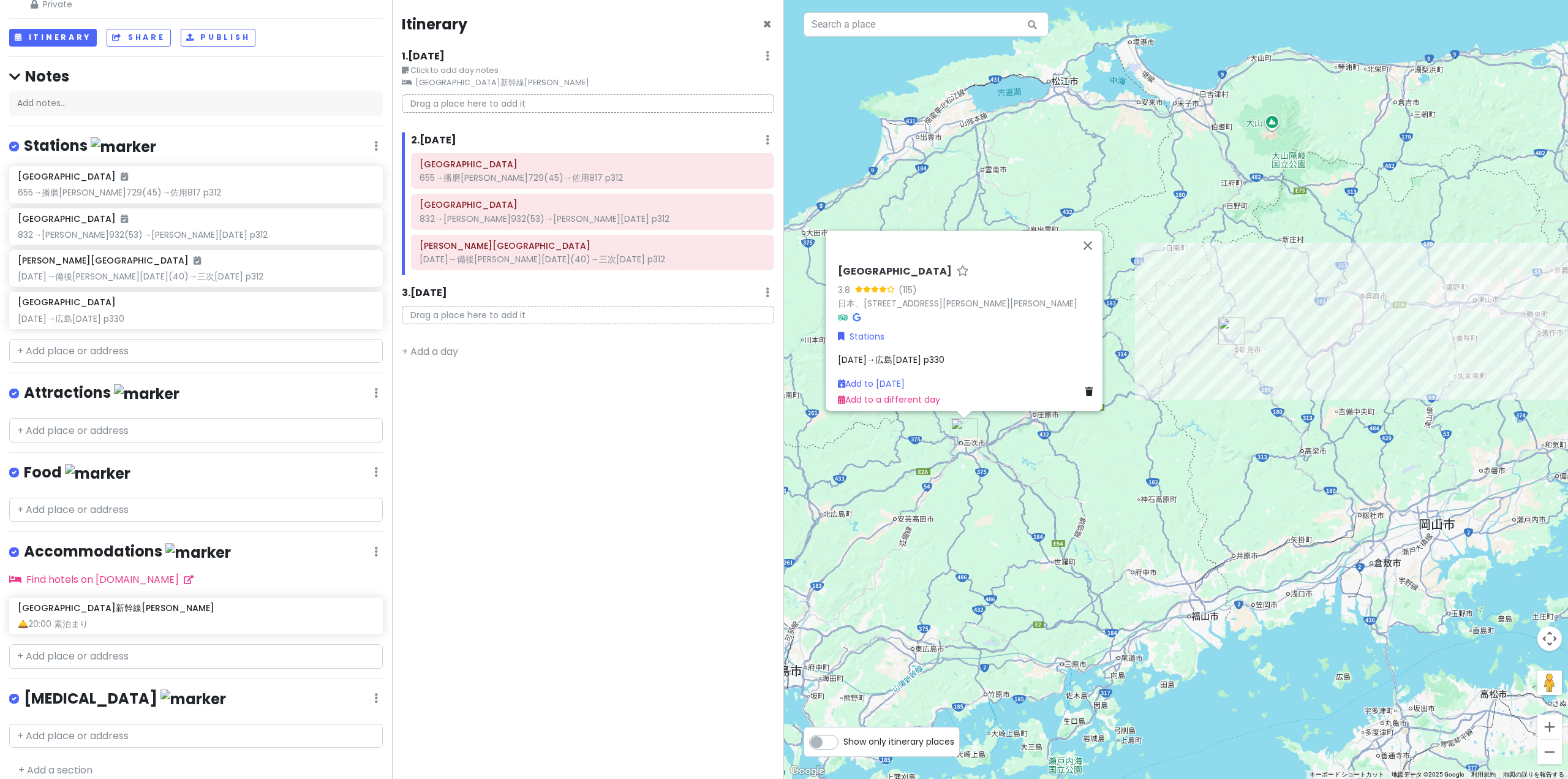
click at [909, 353] on span "[DATE]→広島[DATE] p330" at bounding box center [891, 359] width 106 height 12
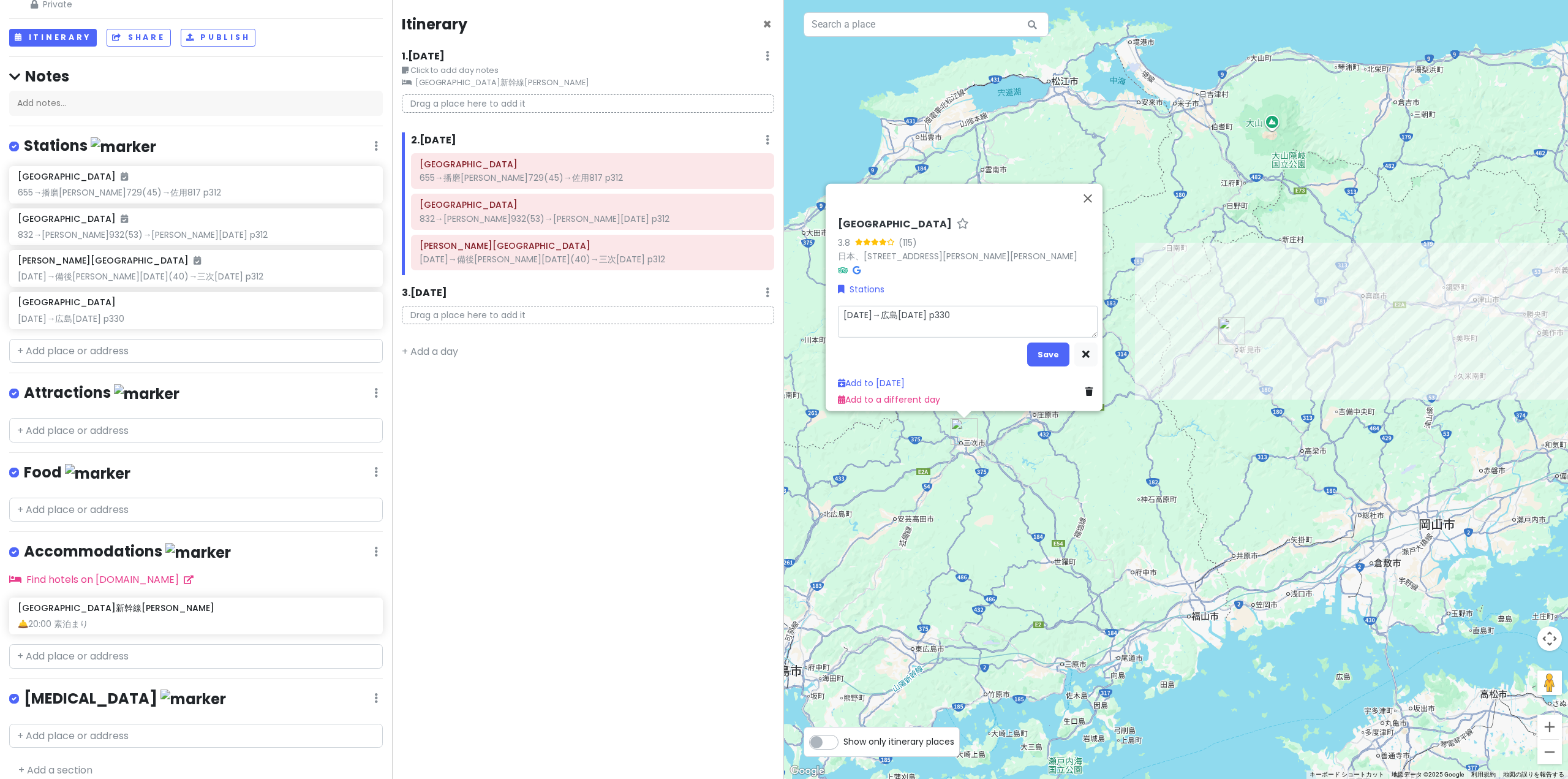
click at [896, 316] on textarea "[DATE]→広島[DATE] p330" at bounding box center [968, 321] width 260 height 32
type textarea "x"
type textarea "183→広島[DATE] p330"
type textarea "x"
type textarea "18→広島[DATE] p330"
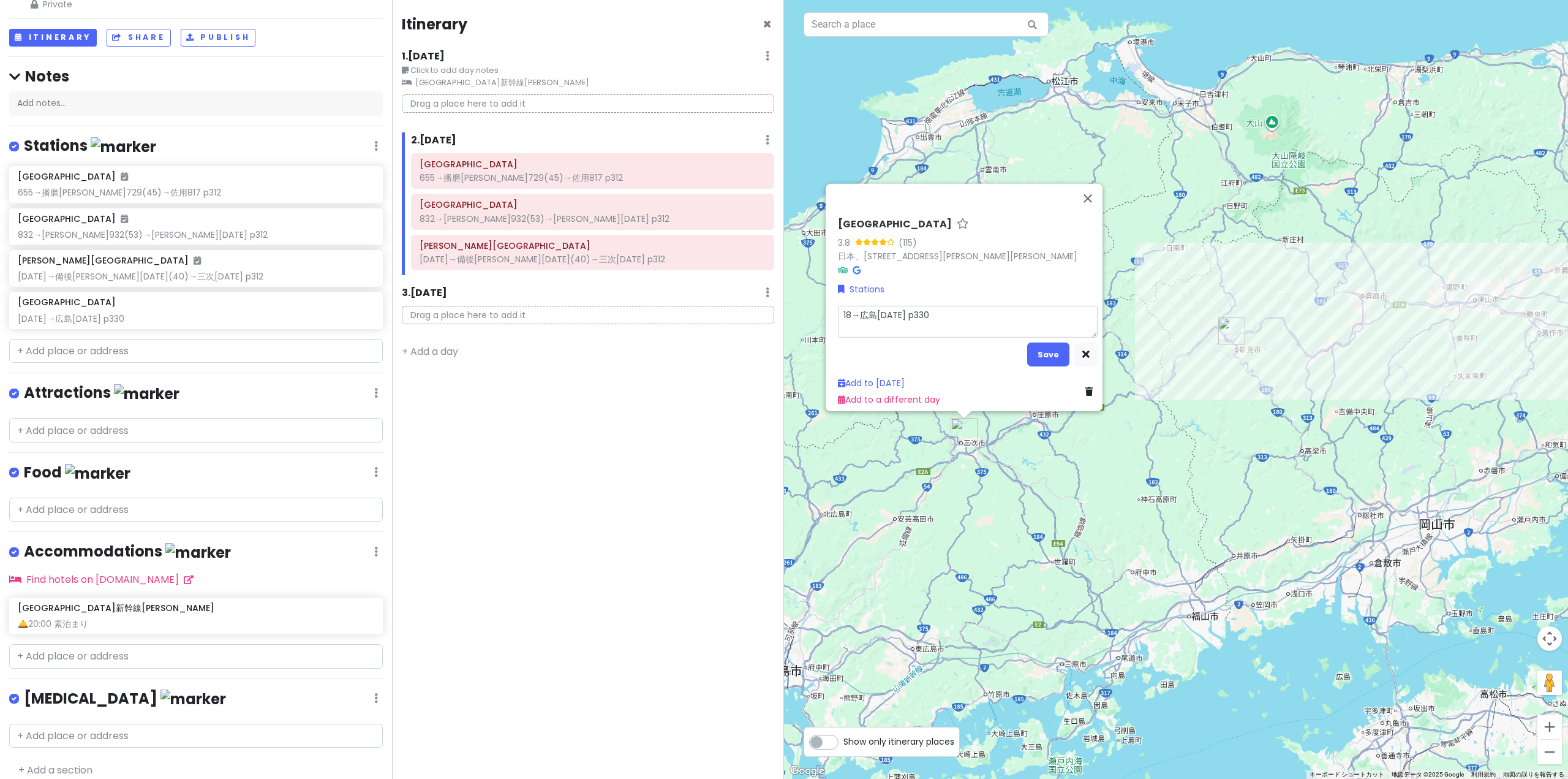
type textarea "x"
type textarea "1→広島[DATE] p330"
type textarea "x"
type textarea "→広島[DATE] p330"
type textarea "x"
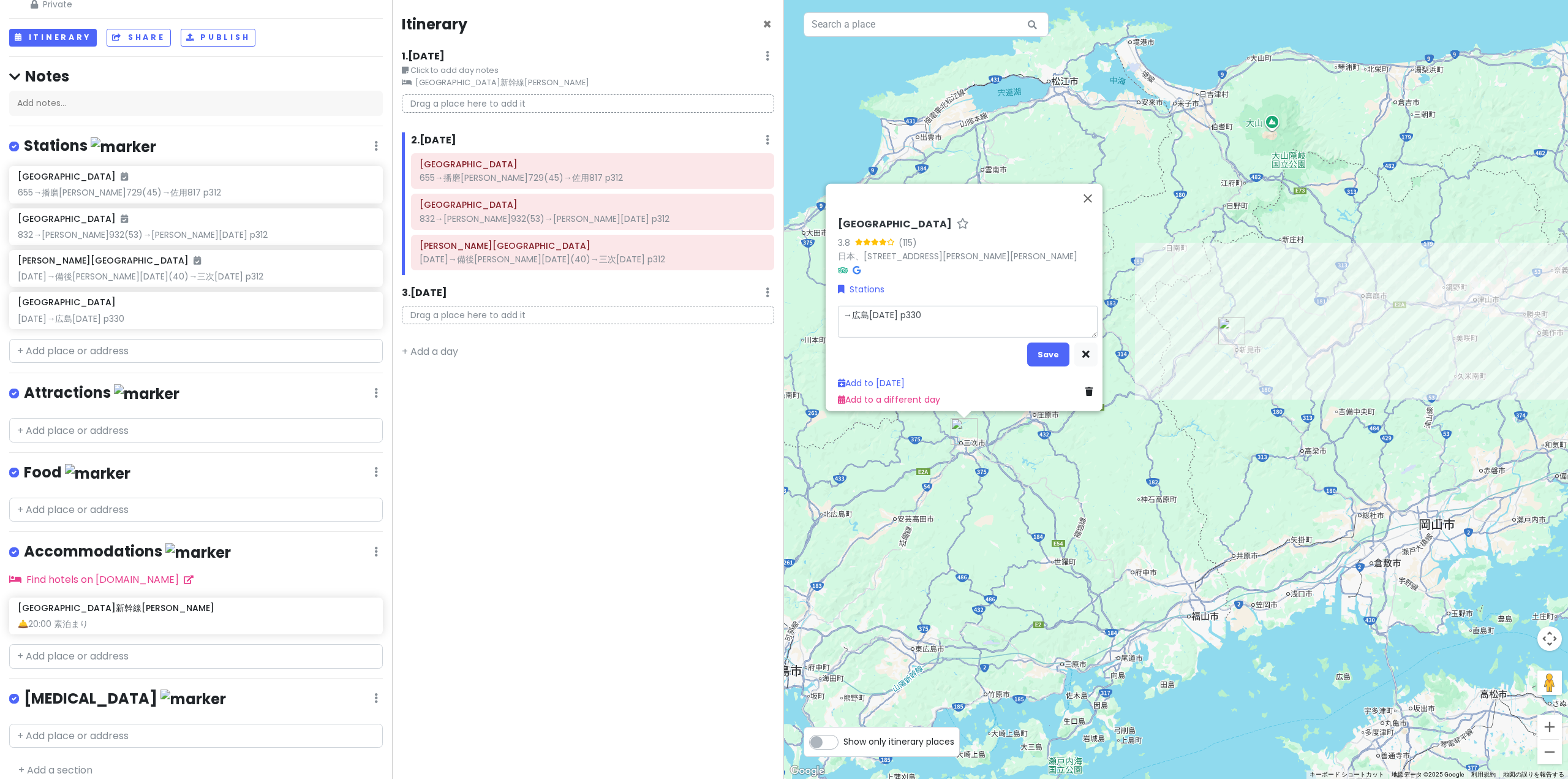
type textarea "1→広島[DATE] p330"
type textarea "x"
type textarea "16→広島[DATE] p330"
type textarea "x"
type textarea "160→広島[DATE] p330"
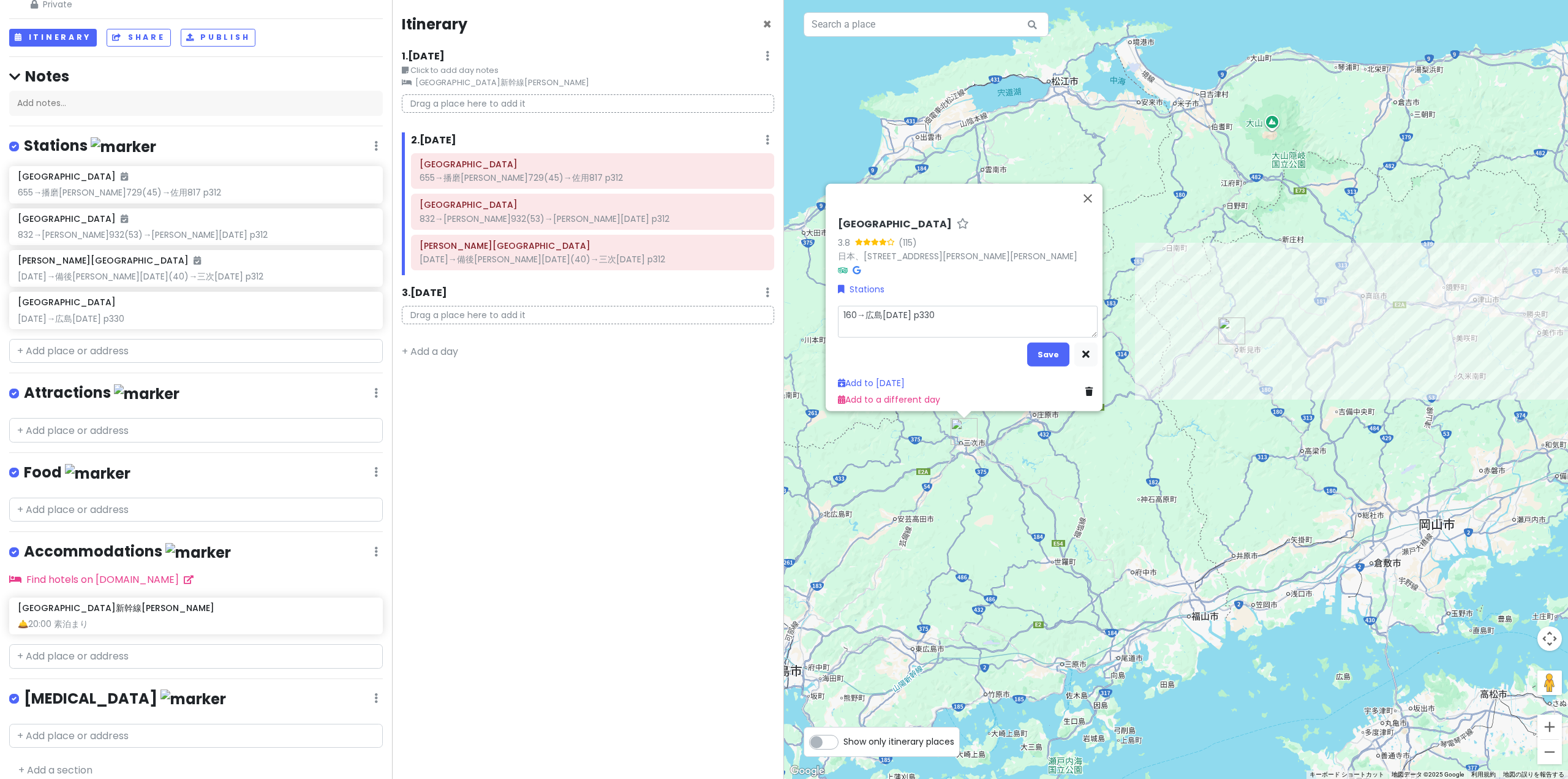
type textarea "x"
type textarea "[DATE]→広島[DATE] p330"
type textarea "x"
type textarea "[DATE]→広島201 p330"
type textarea "x"
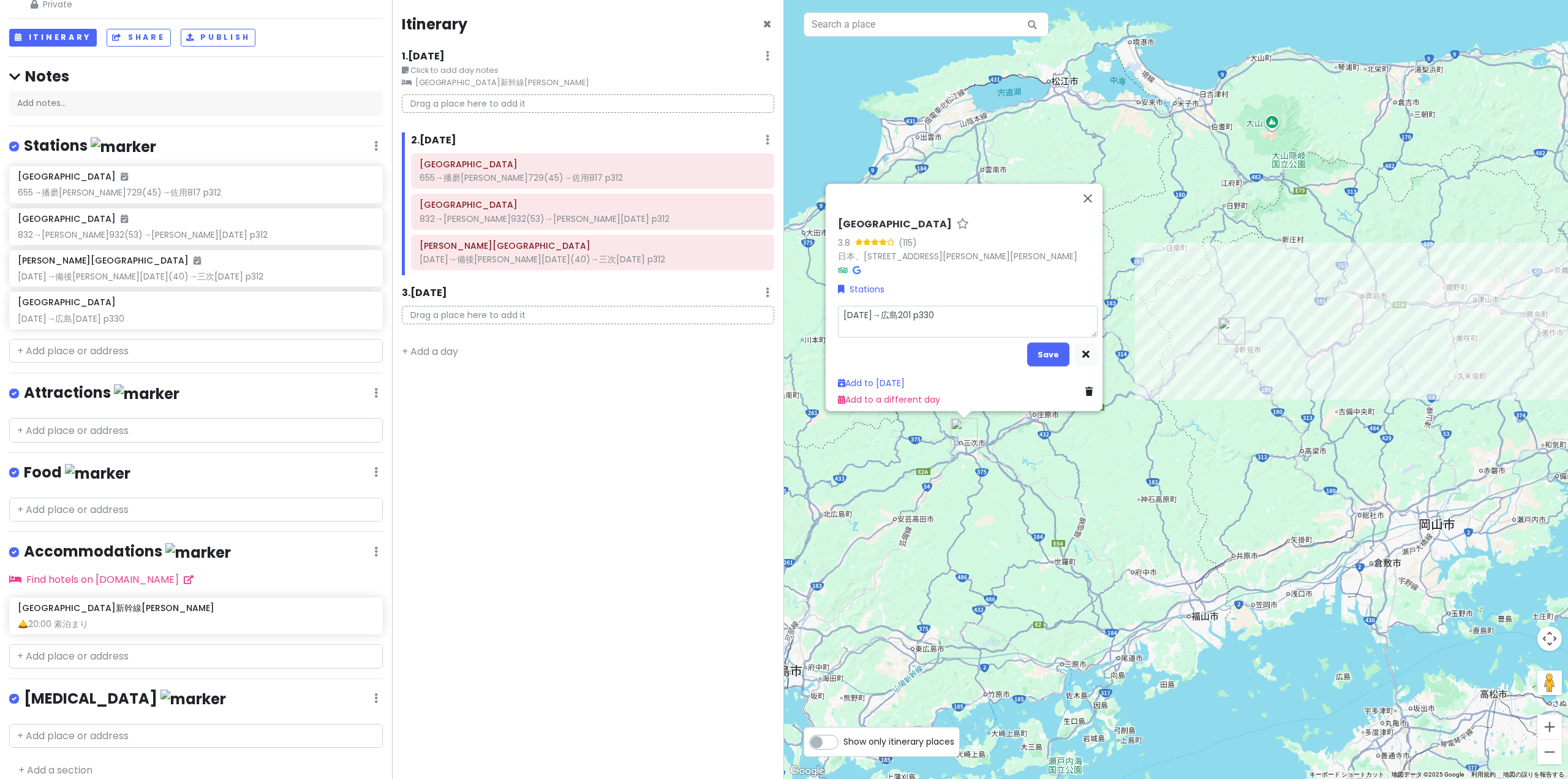
type textarea "[DATE]→広島20 p330"
type textarea "x"
type textarea "[DATE]→広島2 p330"
type textarea "x"
type textarea "[DATE]→広島 p330"
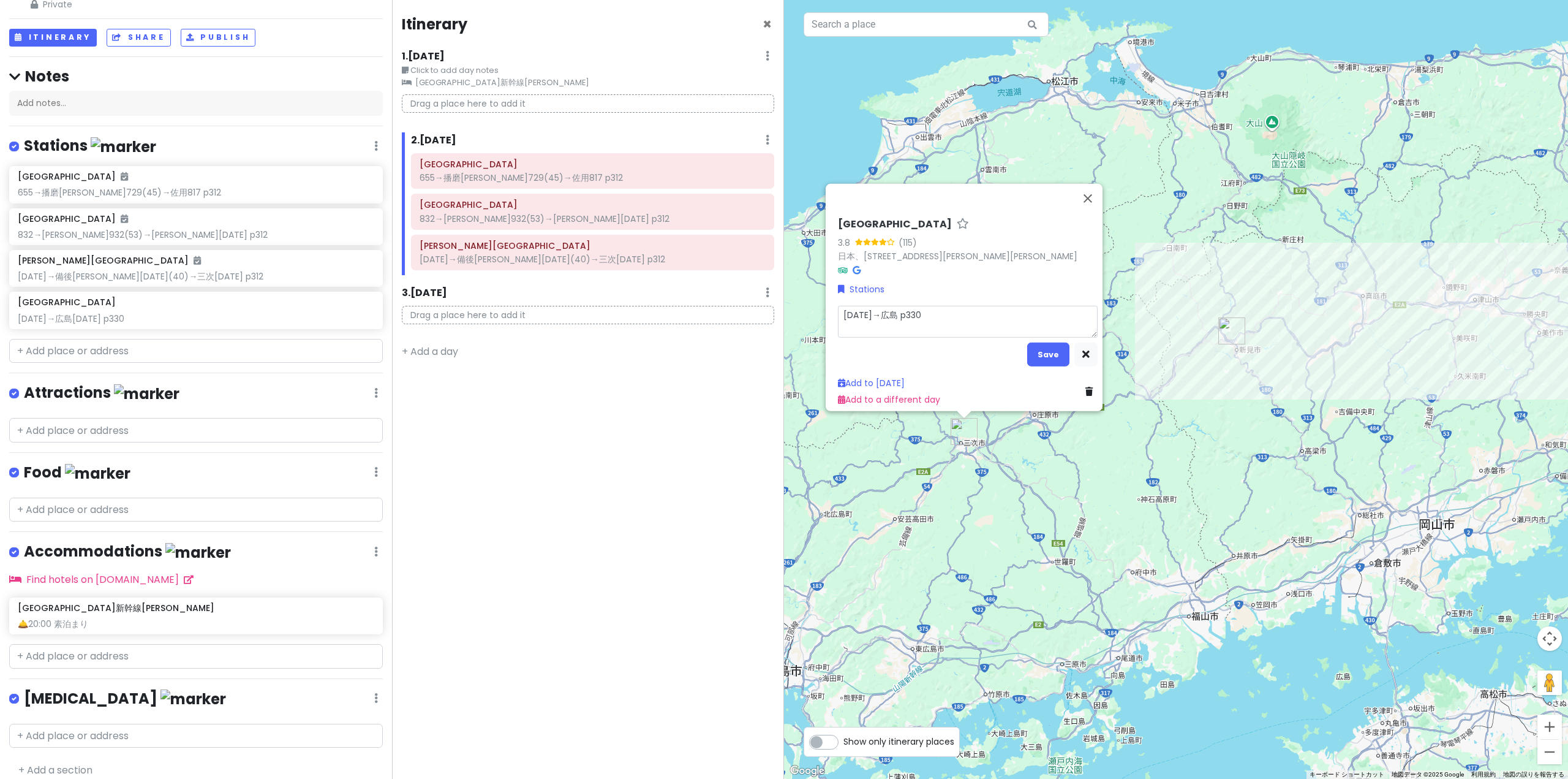
type textarea "x"
type textarea "[DATE]→広島1 p330"
type textarea "x"
type textarea "[DATE]→広島17 p330"
type textarea "x"
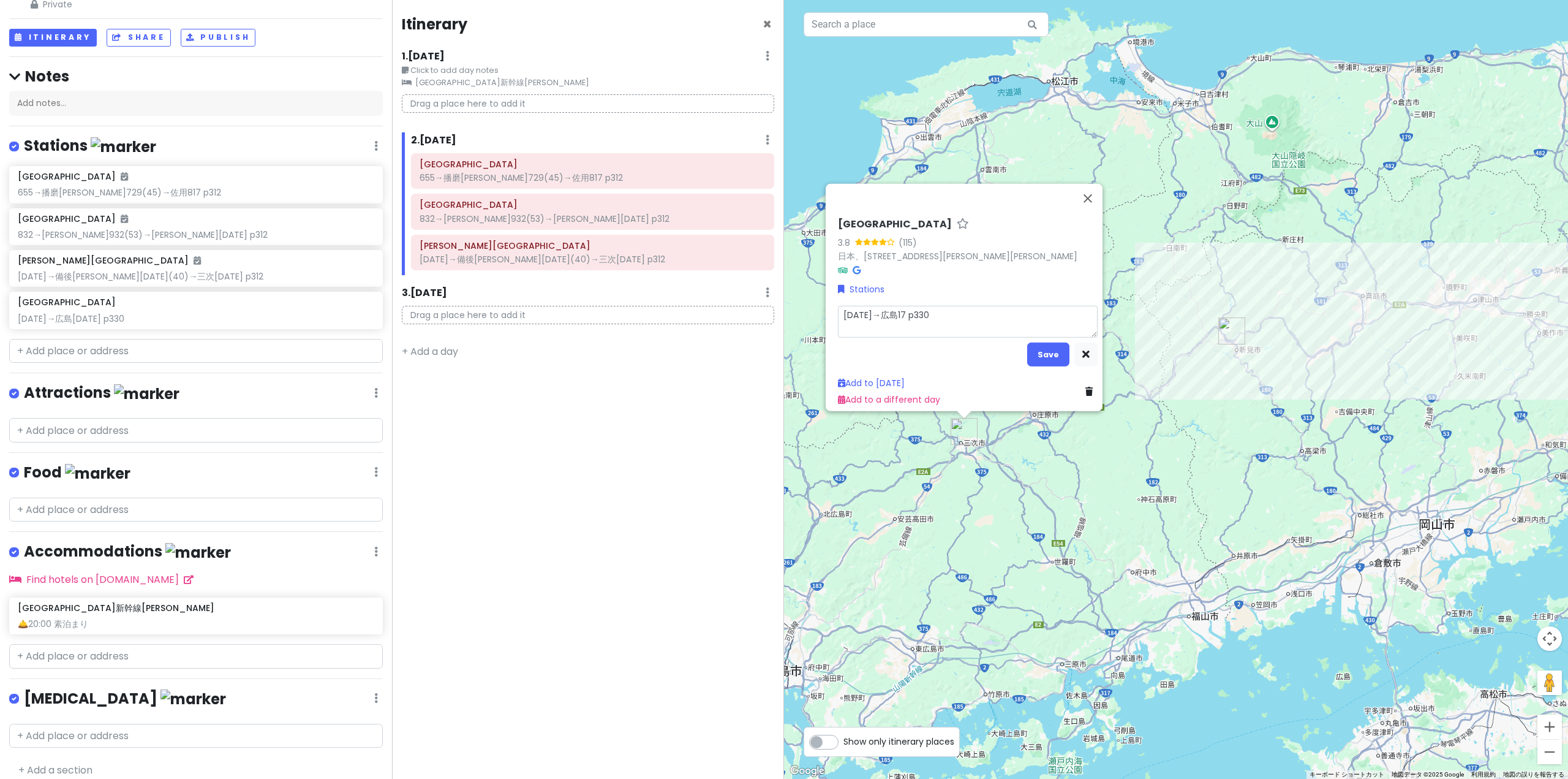
type textarea "[DATE]→広島173 p330"
type textarea "x"
type textarea "[DATE]→広島[DATE] p330"
click at [1045, 345] on button "Save" at bounding box center [1049, 354] width 42 height 24
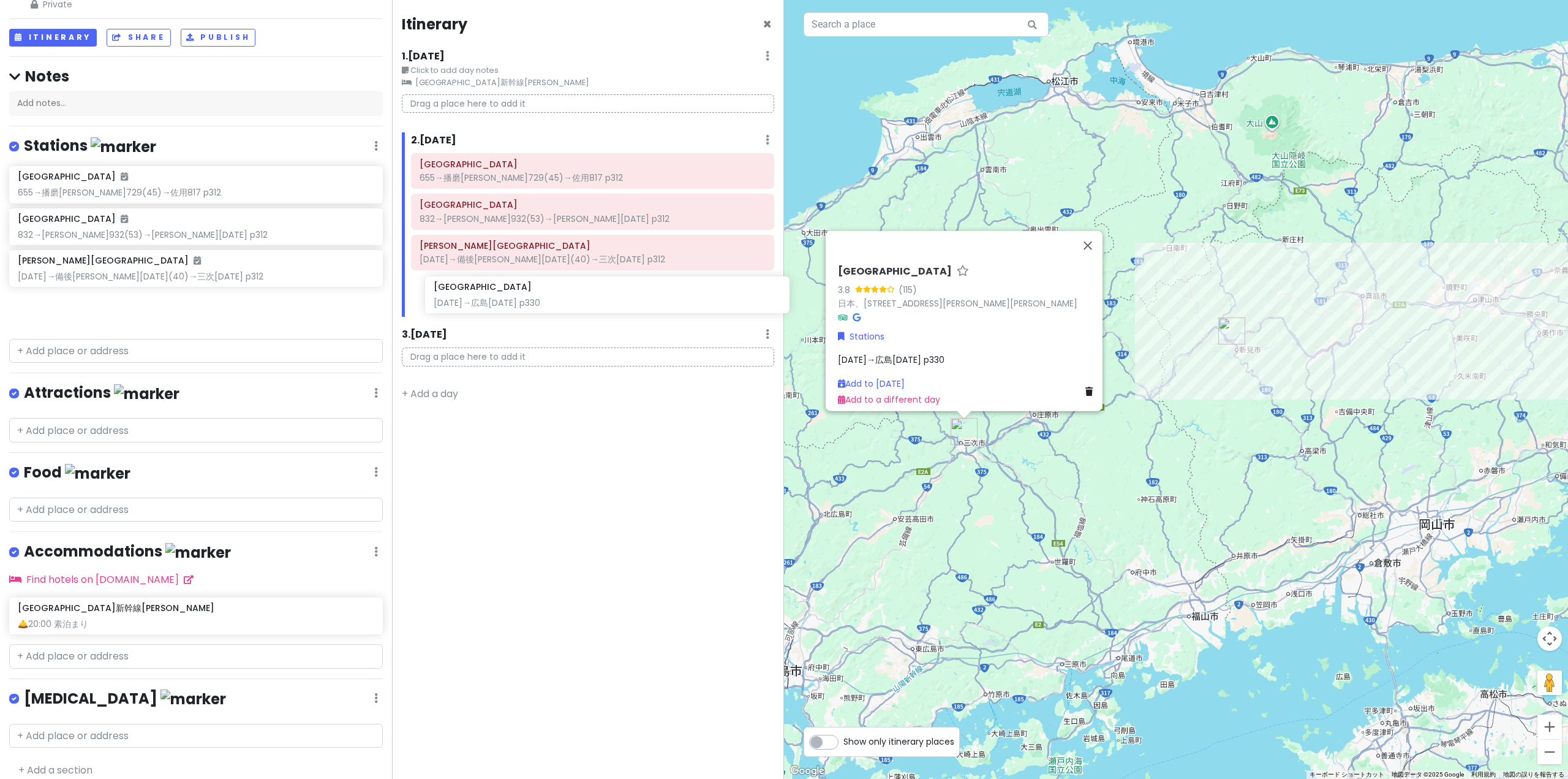
drag, startPoint x: 139, startPoint y: 306, endPoint x: 556, endPoint y: 292, distance: 417.2
click at [556, 292] on div "乗り鉄旅行 Private Change Dates Make a Copy Delete Trip Go Pro ⚡️ Give Feedback 💡 Su…" at bounding box center [784, 389] width 1568 height 779
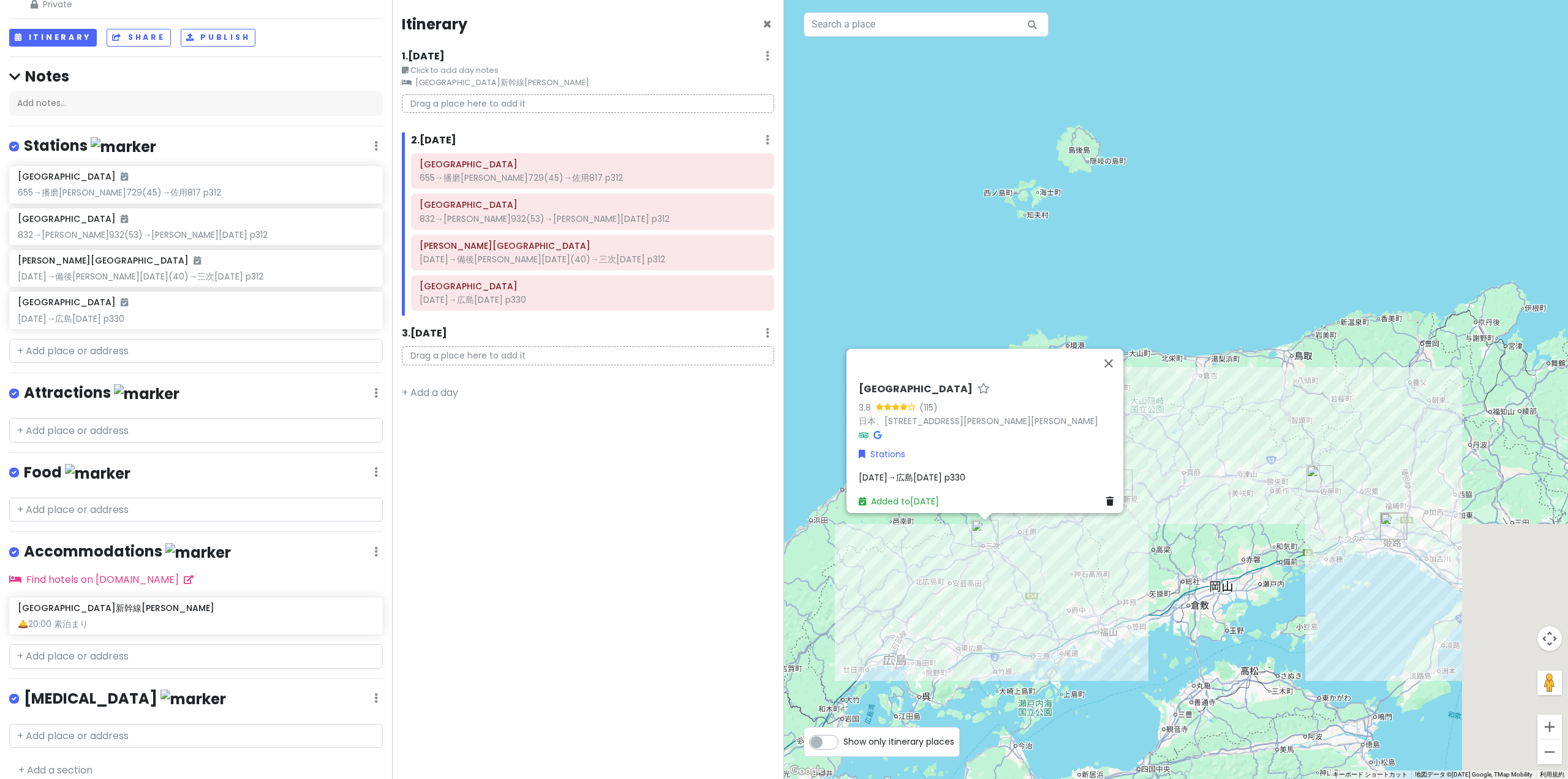
drag, startPoint x: 1393, startPoint y: 533, endPoint x: 1187, endPoint y: 592, distance: 214.3
click at [1176, 558] on div "[GEOGRAPHIC_DATA] 3.8 (115) 日本、[STREET_ADDRESS][PERSON_NAME][PERSON_NAME][DATE]…" at bounding box center [1176, 389] width 784 height 779
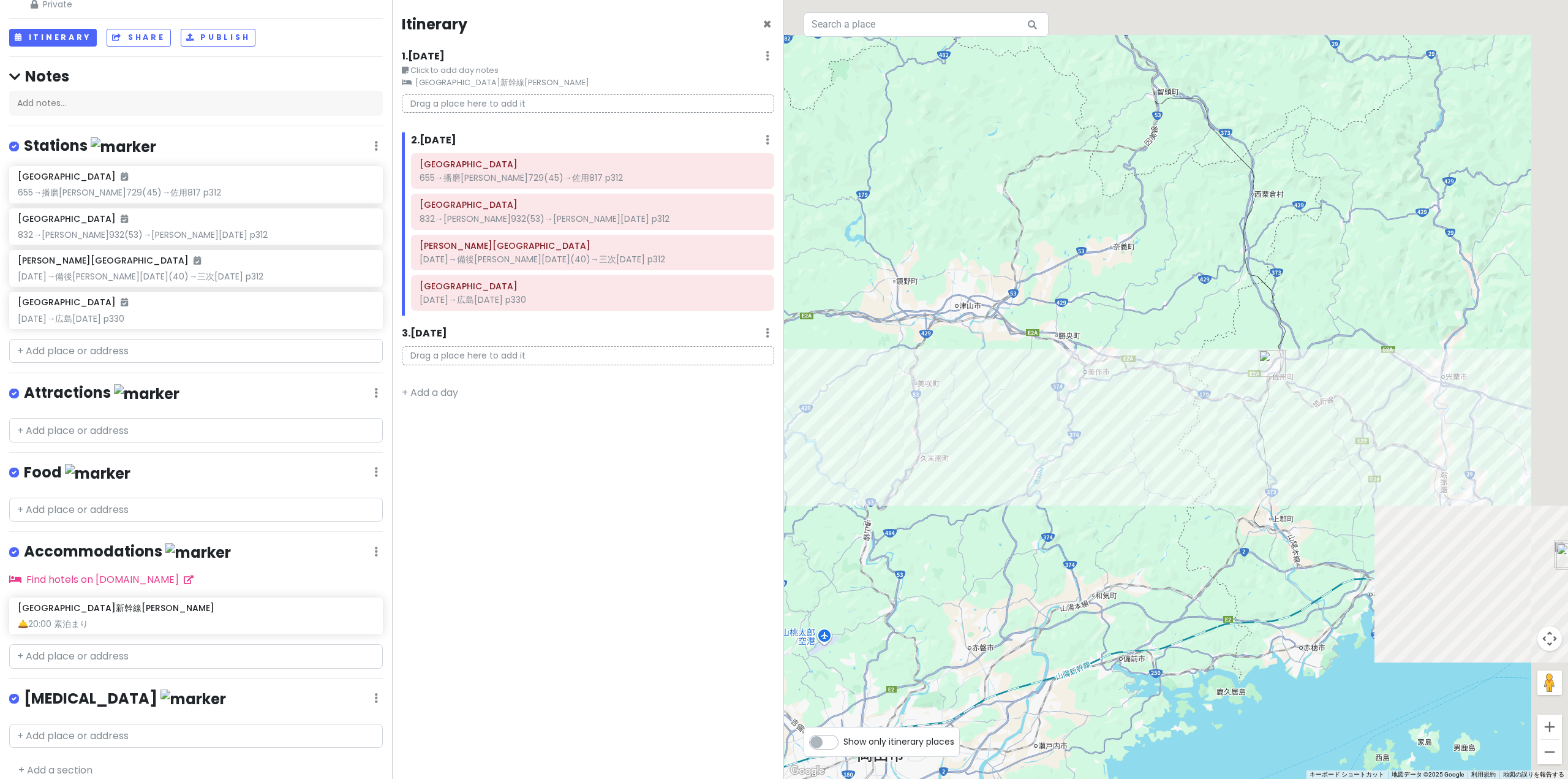
drag, startPoint x: 1374, startPoint y: 368, endPoint x: 1009, endPoint y: 565, distance: 414.8
click at [1009, 558] on div "[GEOGRAPHIC_DATA] 3.8 (115) 日本、[STREET_ADDRESS][PERSON_NAME][PERSON_NAME][DATE]…" at bounding box center [1176, 389] width 784 height 779
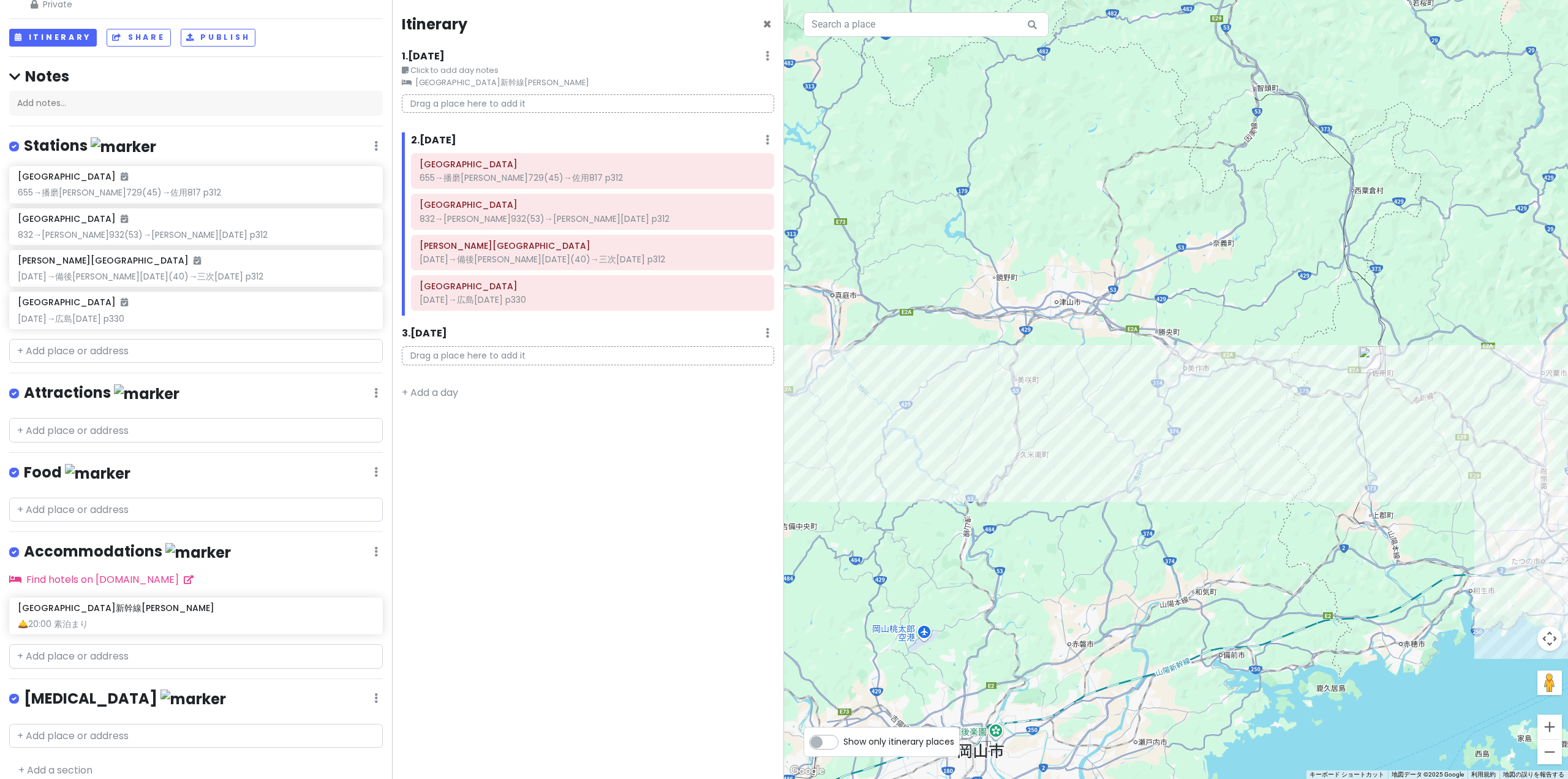
drag, startPoint x: 974, startPoint y: 616, endPoint x: 1251, endPoint y: 552, distance: 284.3
click at [1176, 558] on div "[GEOGRAPHIC_DATA] 3.8 (115) 日本、[STREET_ADDRESS][PERSON_NAME][PERSON_NAME][DATE]…" at bounding box center [1176, 389] width 784 height 779
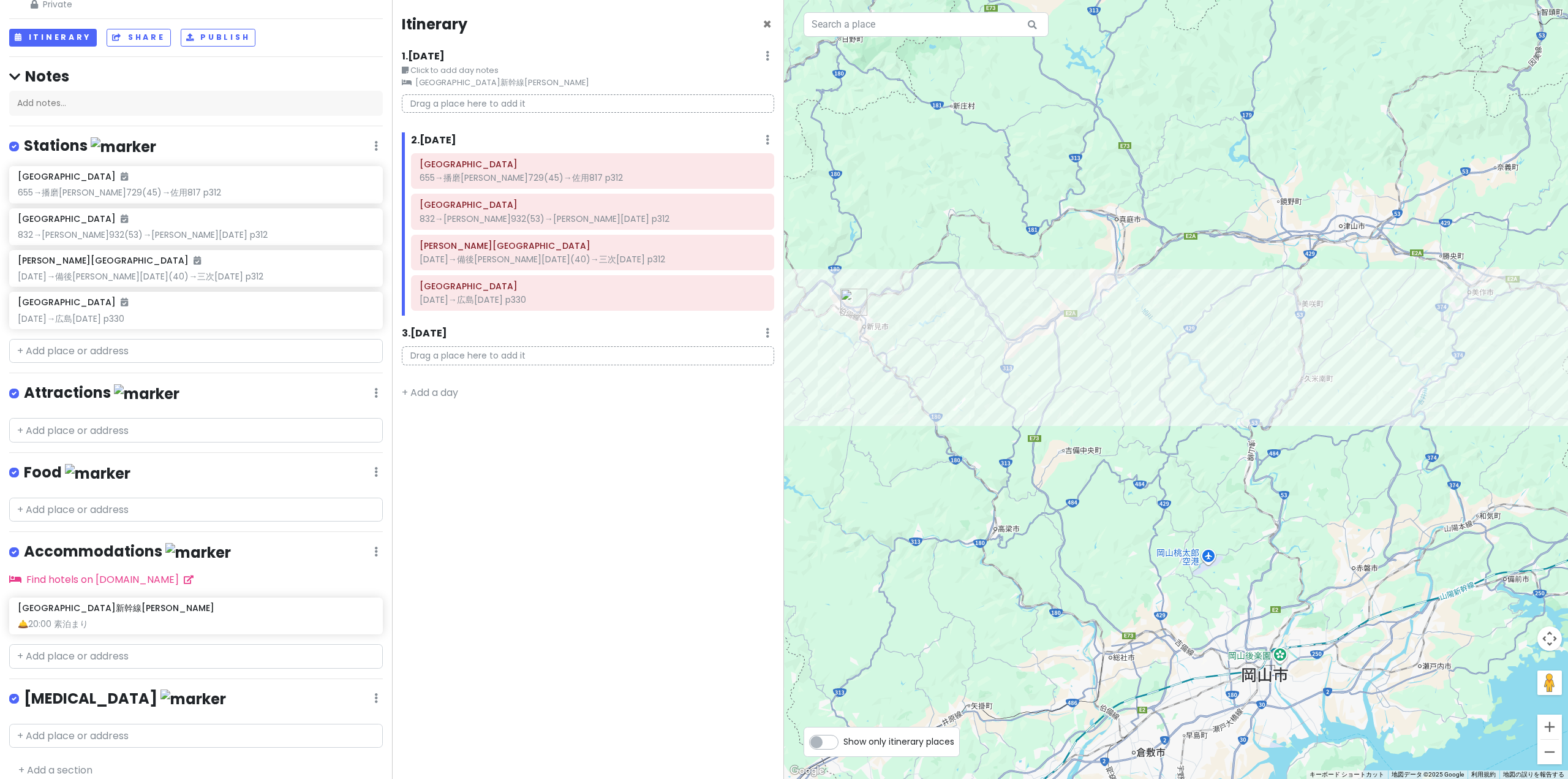
drag, startPoint x: 1075, startPoint y: 617, endPoint x: 1302, endPoint y: 600, distance: 227.6
click at [1176, 558] on div "[GEOGRAPHIC_DATA] 3.8 (115) 日本、[STREET_ADDRESS][PERSON_NAME][PERSON_NAME][DATE]…" at bounding box center [1176, 389] width 784 height 779
